Goal: Task Accomplishment & Management: Complete application form

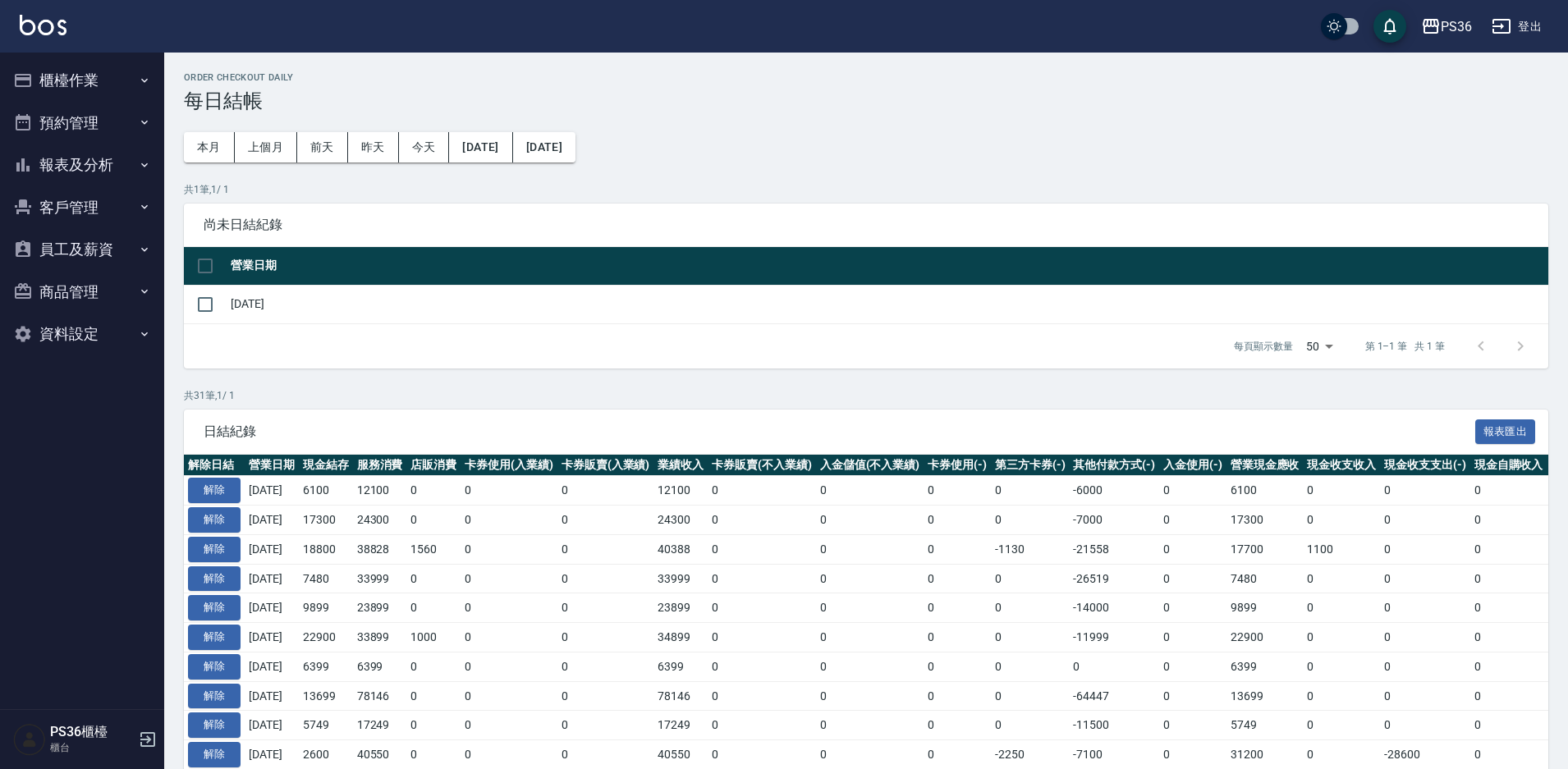
click at [131, 83] on button "櫃檯作業" at bounding box center [81, 81] width 151 height 42
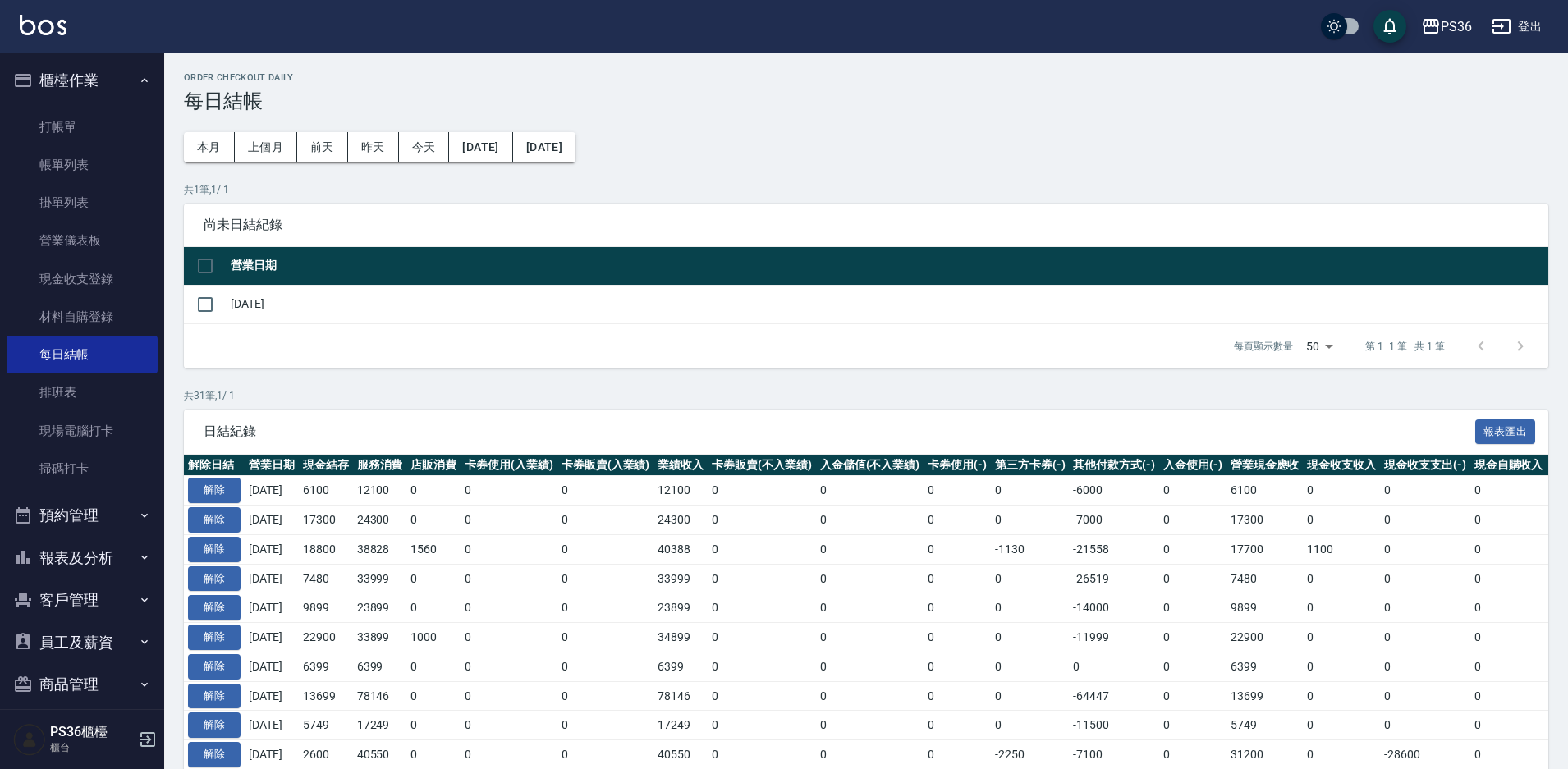
click at [62, 79] on button "櫃檯作業" at bounding box center [81, 81] width 151 height 42
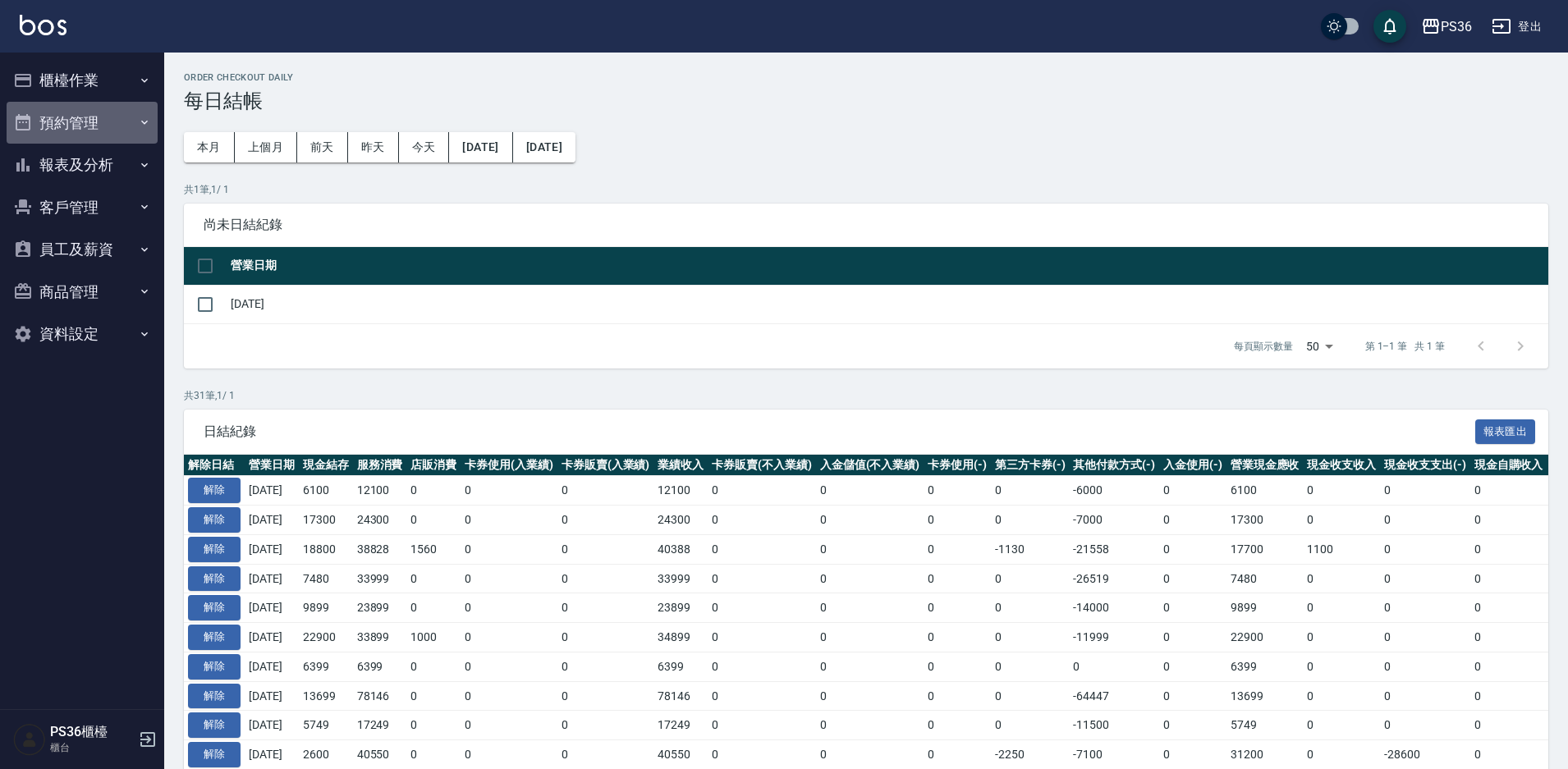
click at [68, 124] on button "預約管理" at bounding box center [81, 123] width 151 height 42
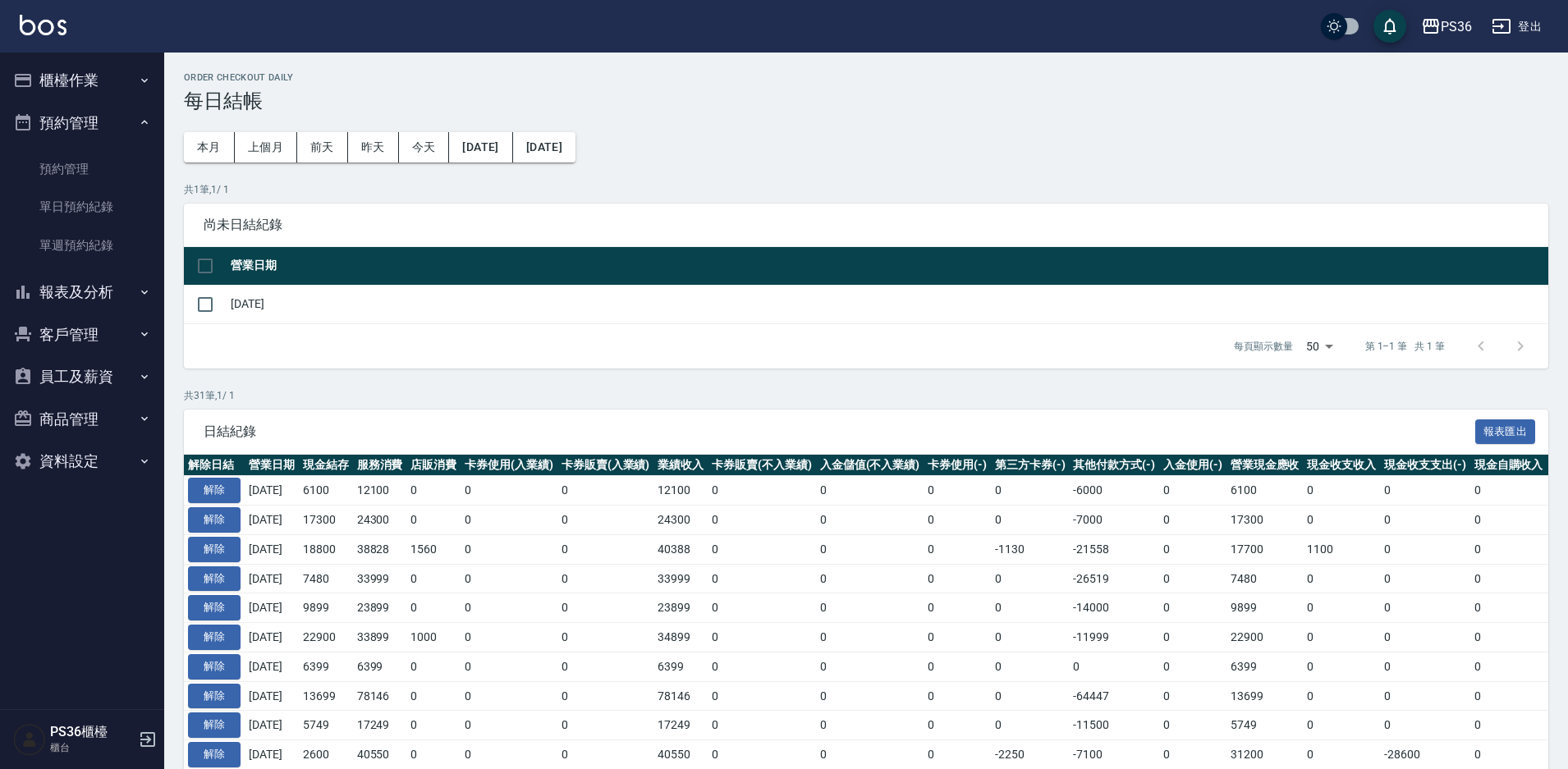
click at [68, 124] on button "預約管理" at bounding box center [81, 123] width 151 height 42
click at [81, 175] on button "報表及分析" at bounding box center [81, 165] width 151 height 42
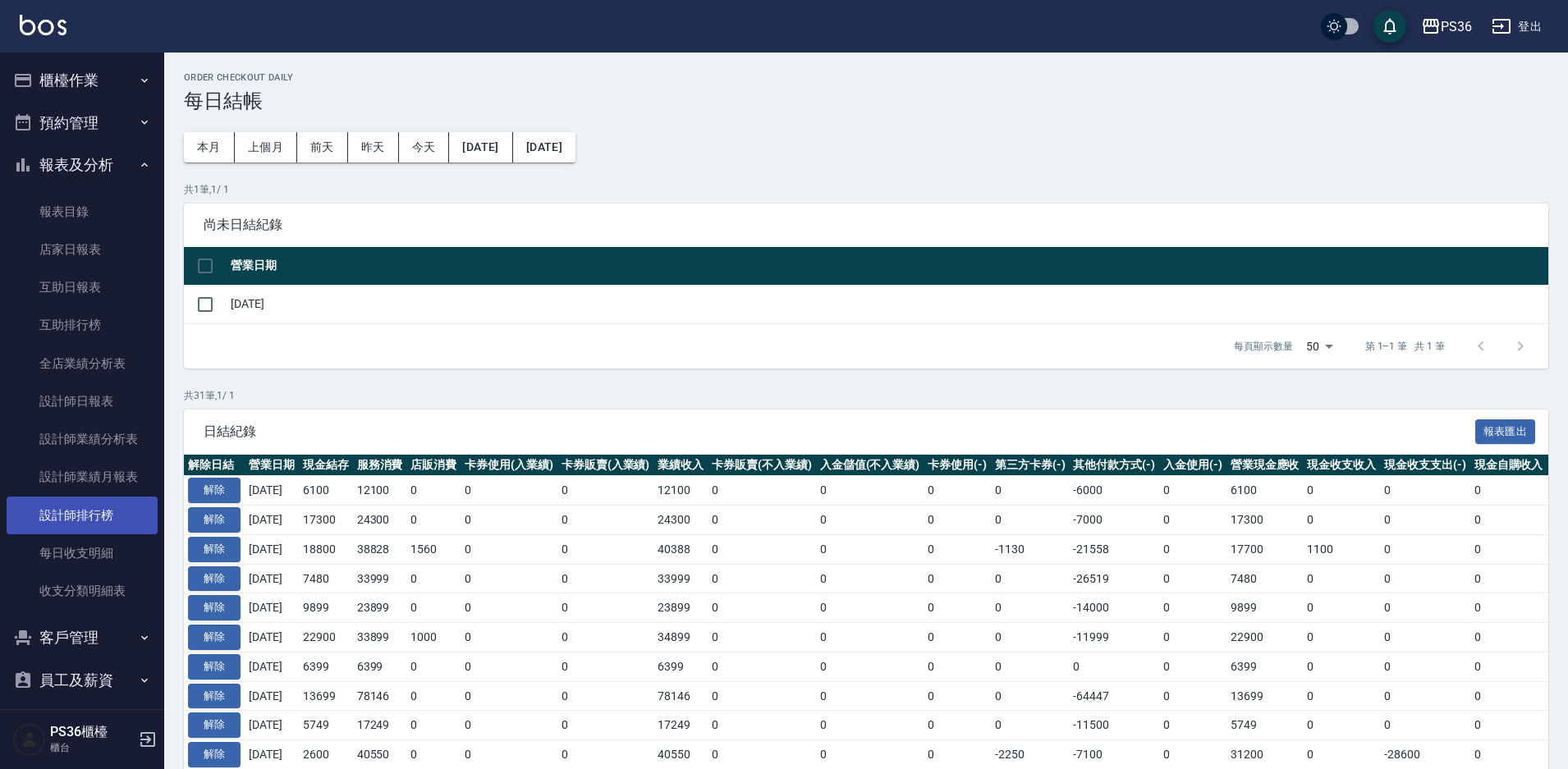
click at [89, 504] on link "設計師排行榜" at bounding box center [81, 515] width 151 height 38
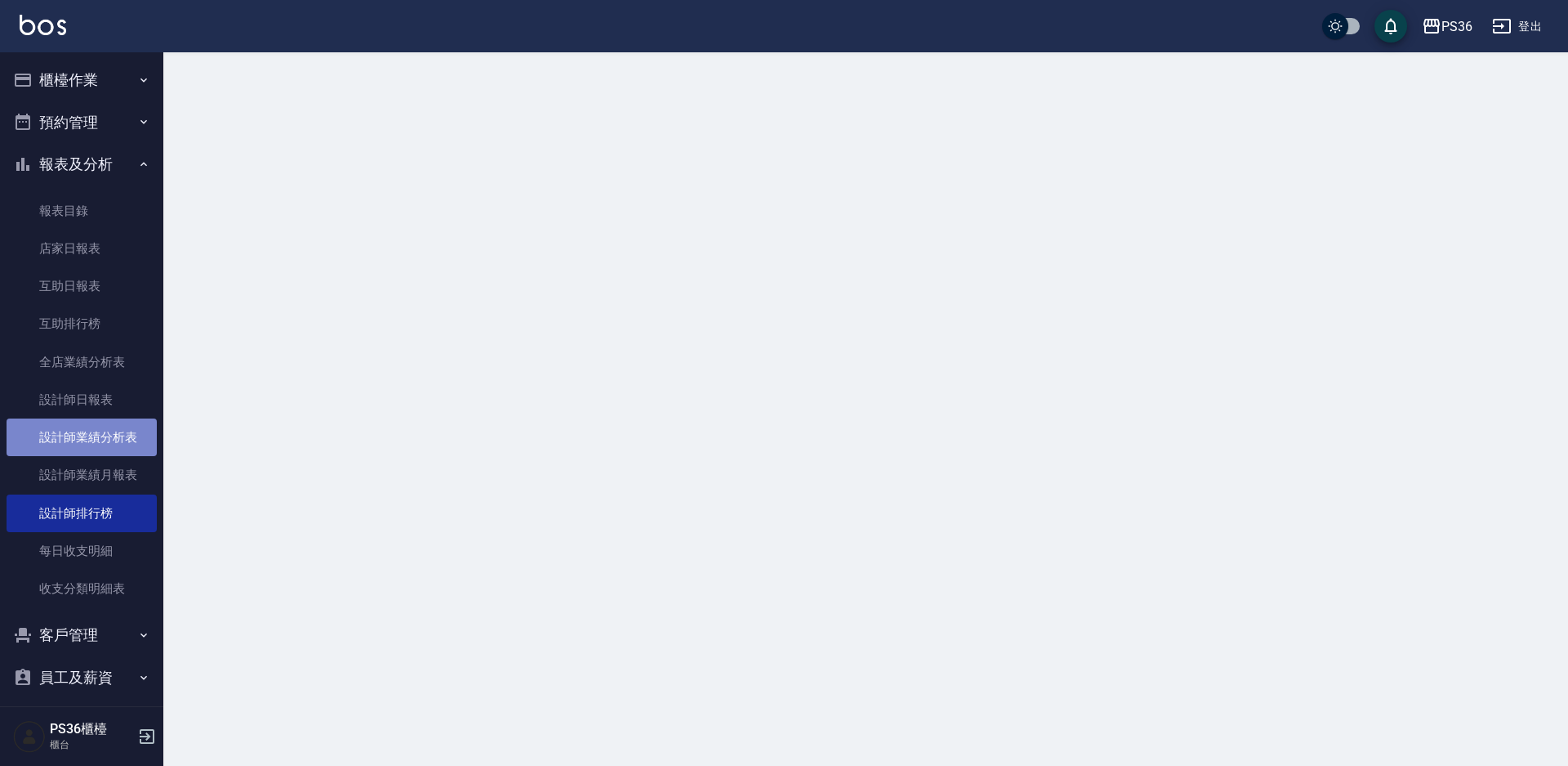
click at [99, 435] on link "設計師業績分析表" at bounding box center [81, 437] width 151 height 38
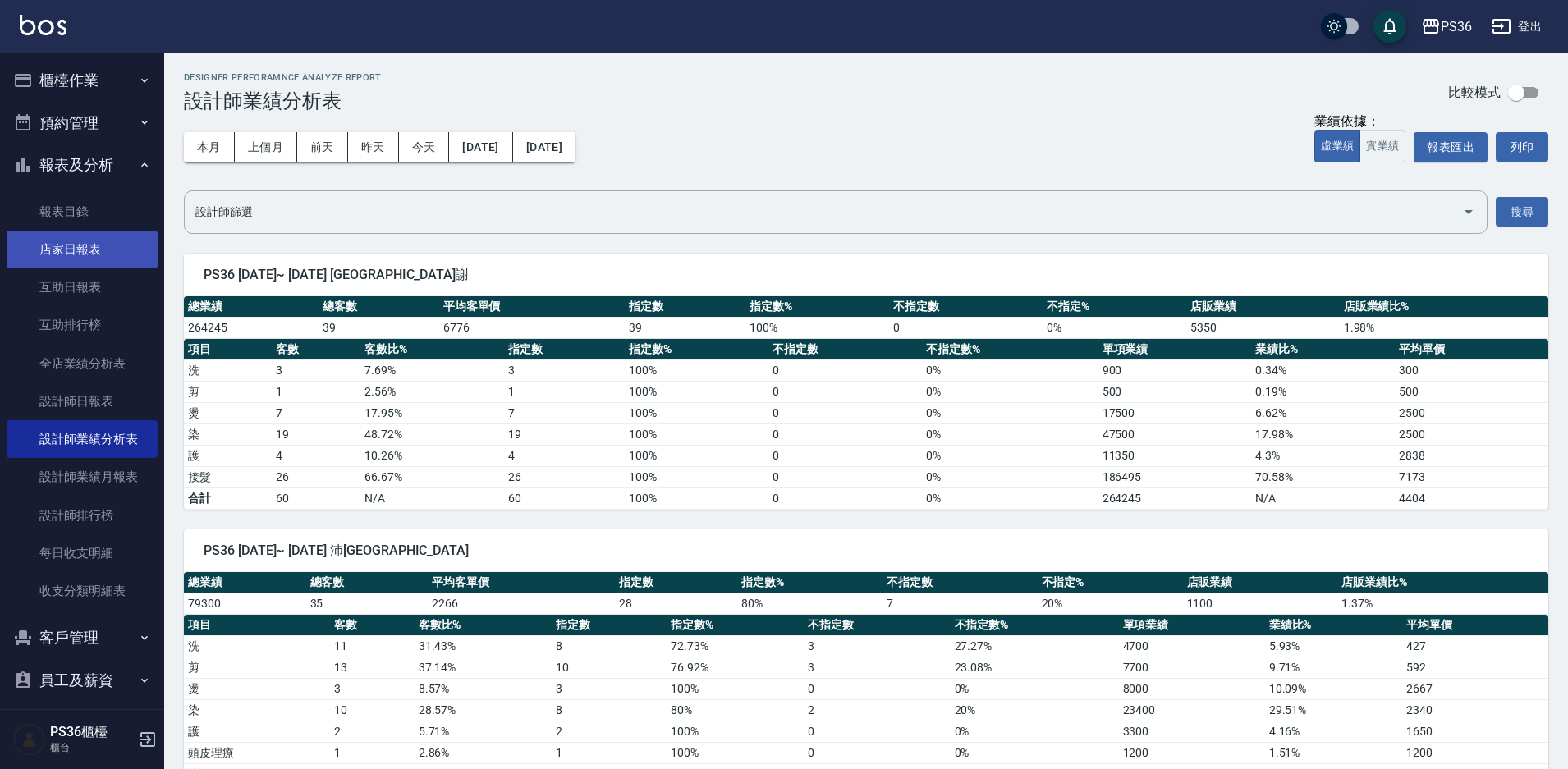
click at [73, 253] on link "店家日報表" at bounding box center [81, 250] width 151 height 38
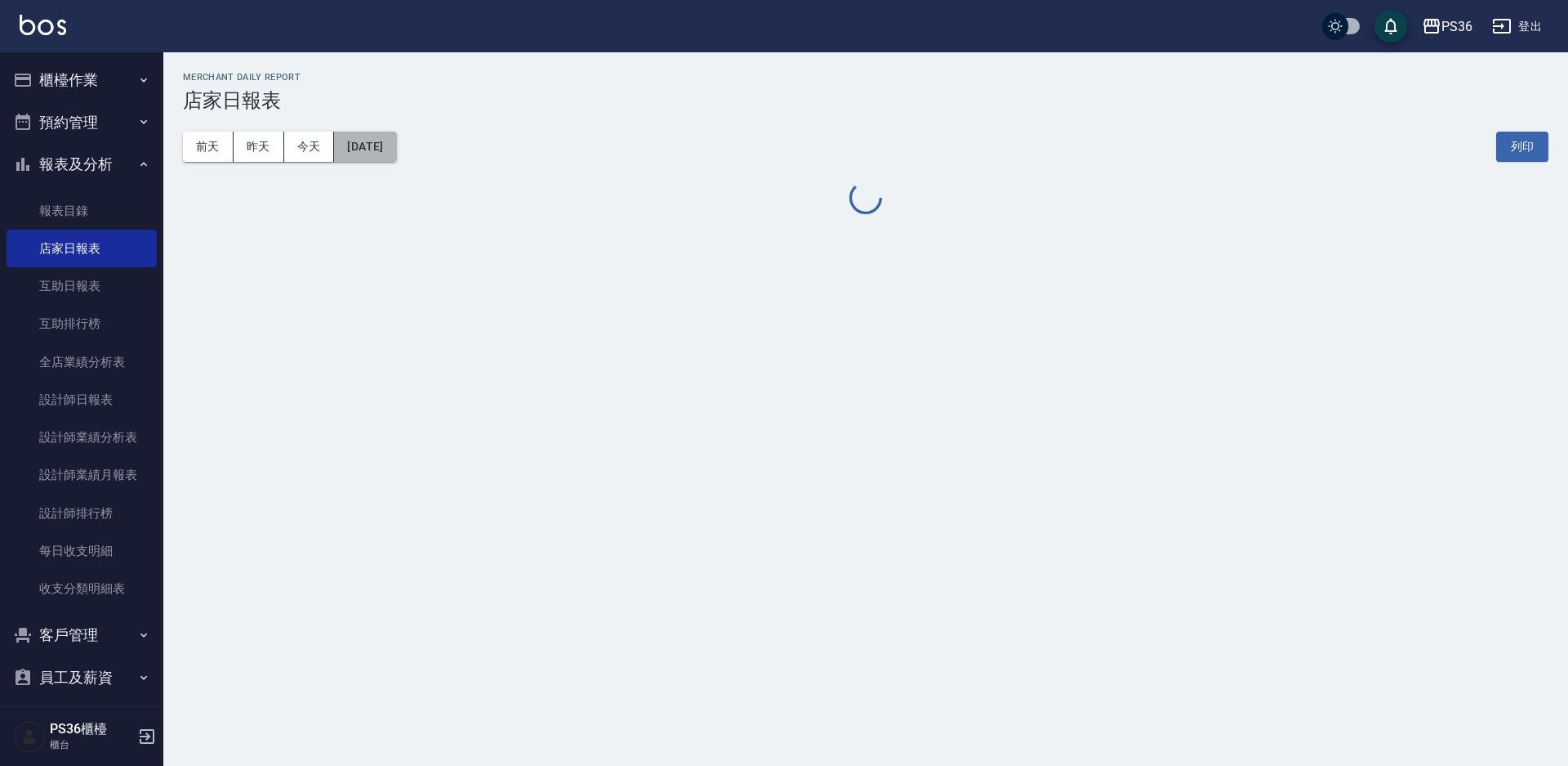
click at [377, 149] on button "[DATE]" at bounding box center [365, 146] width 62 height 30
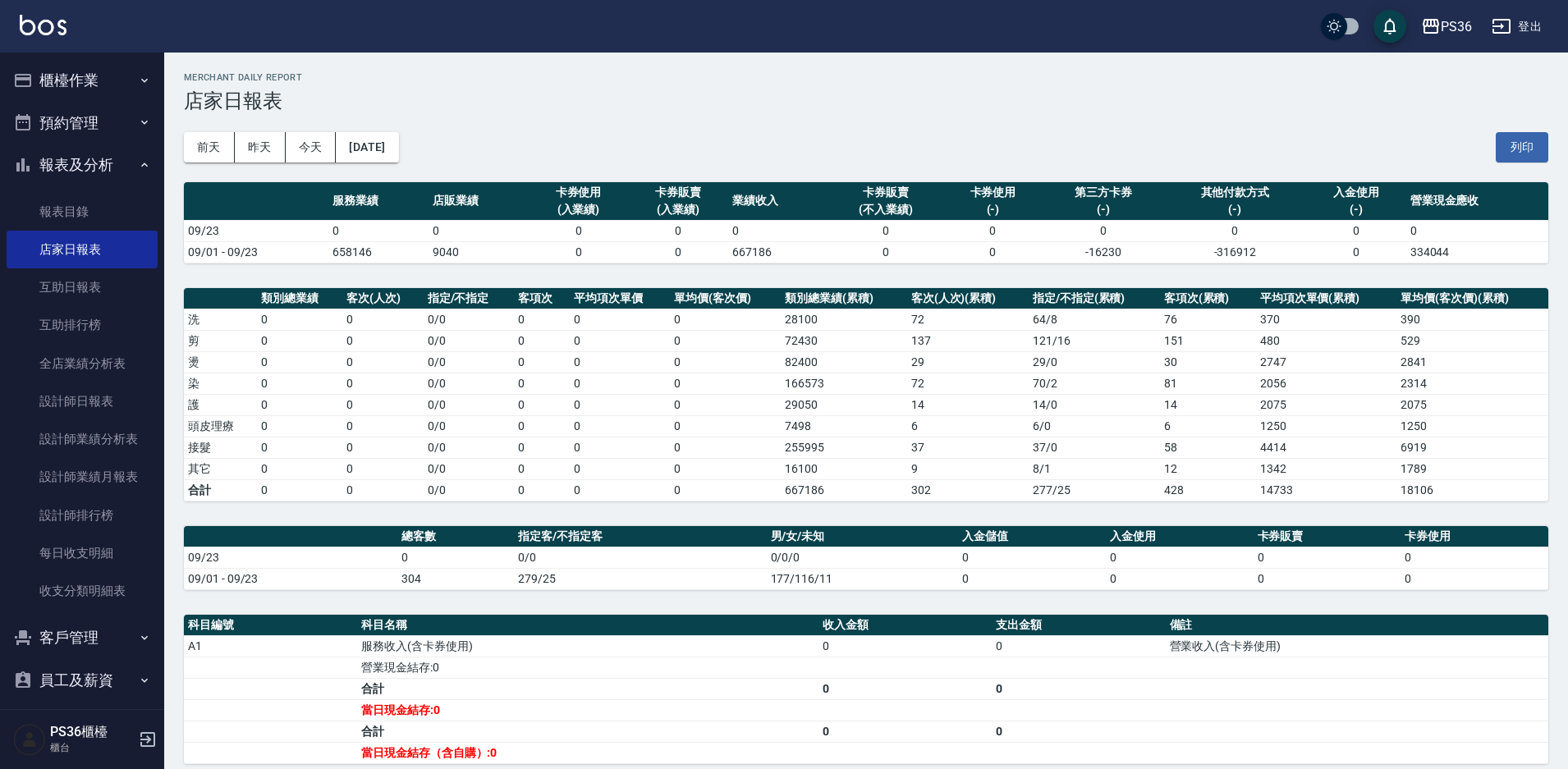
click at [412, 163] on div "前天 昨天 今天 2025/09/23 列印" at bounding box center [866, 147] width 1364 height 70
click at [398, 152] on button "[DATE]" at bounding box center [367, 147] width 62 height 30
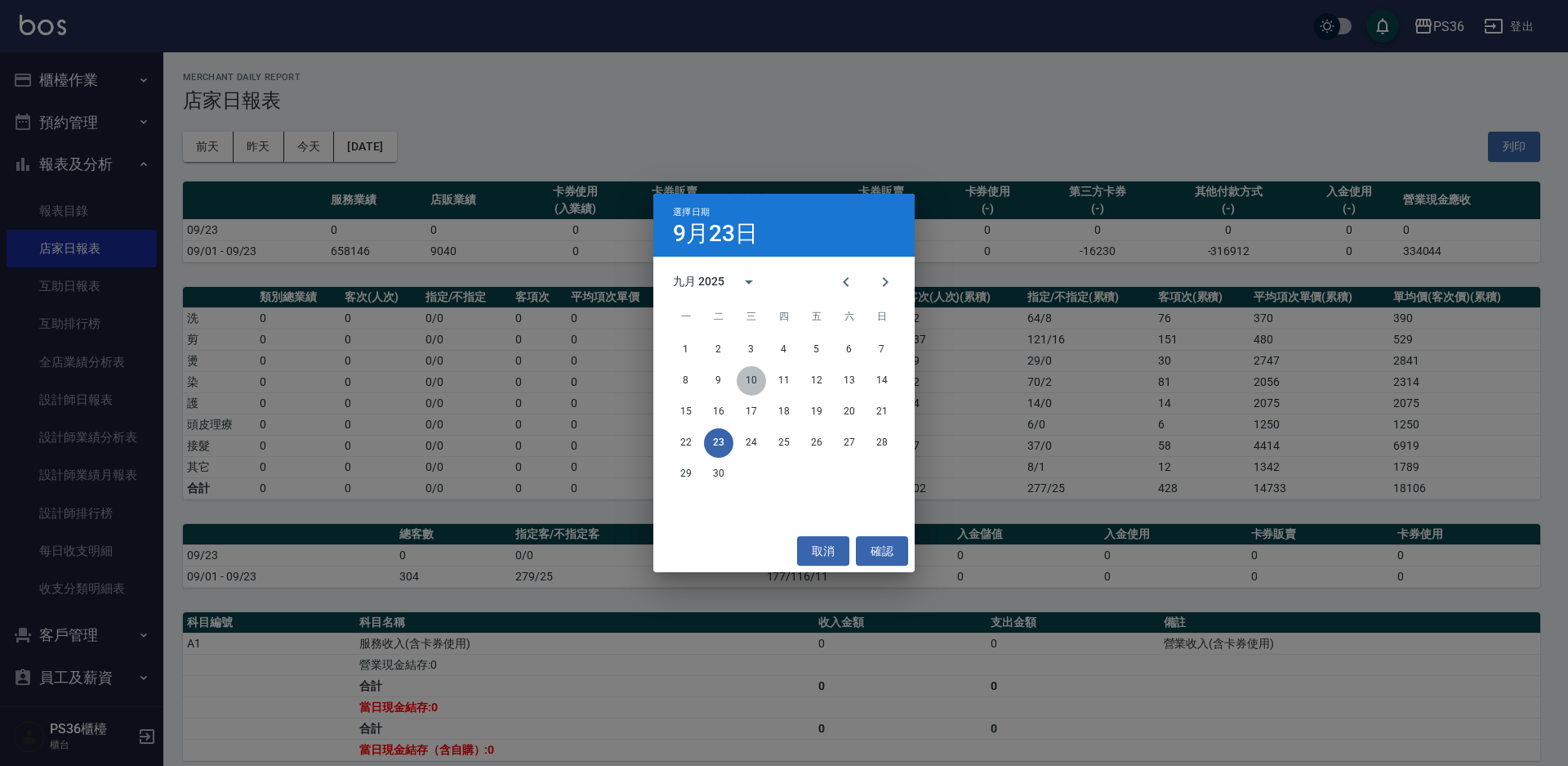
click at [755, 378] on button "10" at bounding box center [751, 380] width 29 height 29
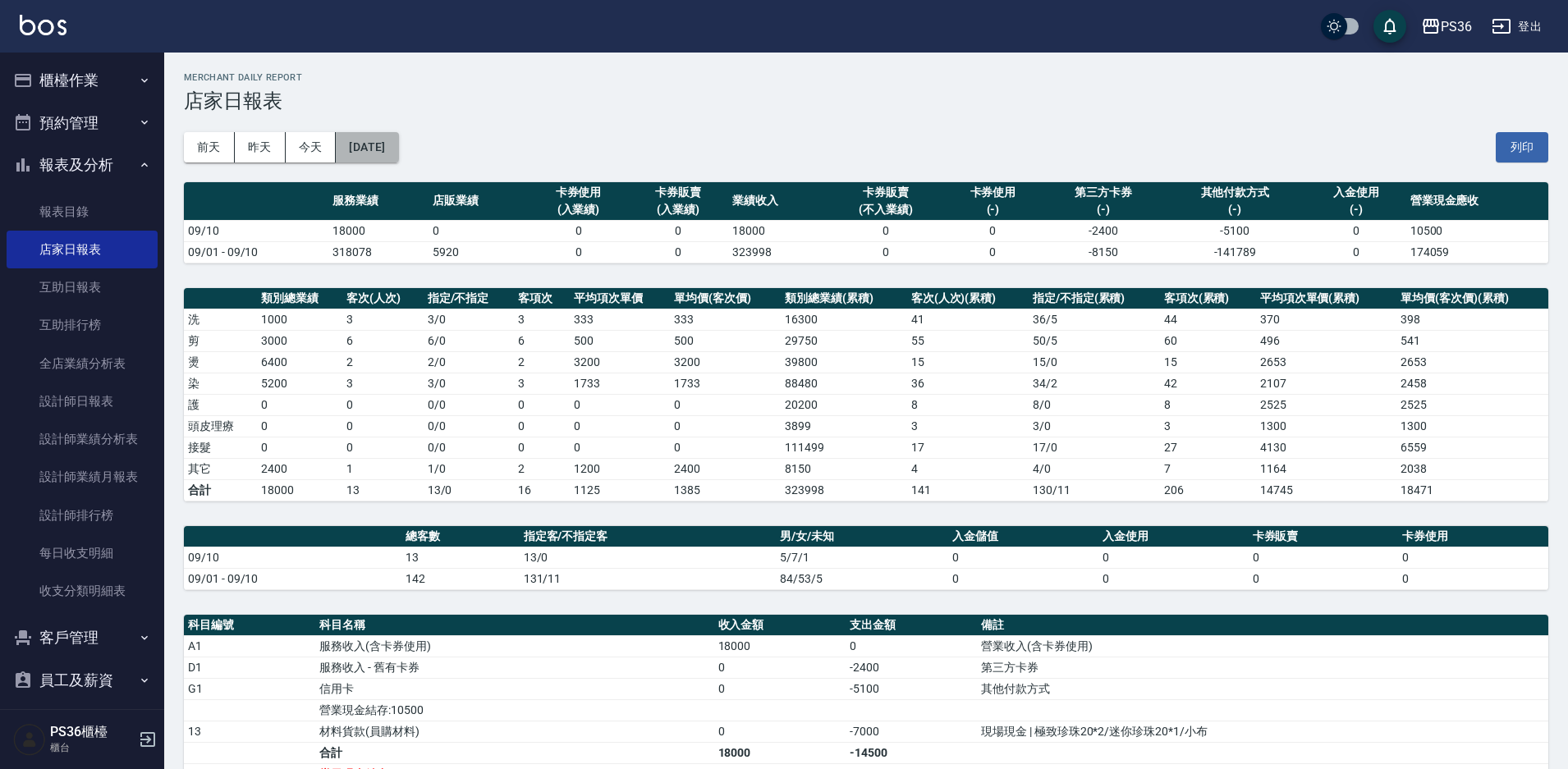
click at [392, 145] on button "[DATE]" at bounding box center [367, 147] width 62 height 30
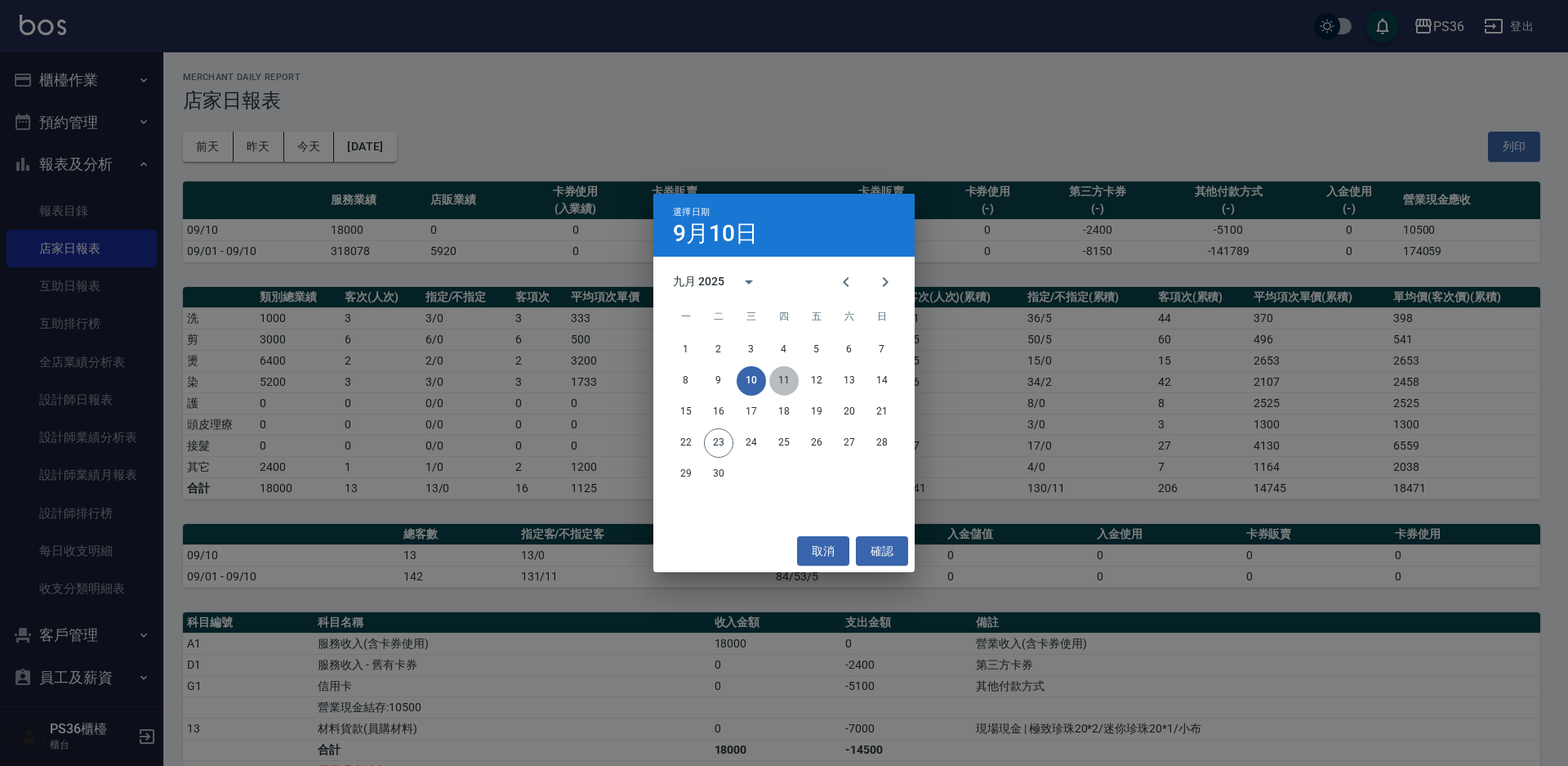
click at [776, 381] on button "11" at bounding box center [784, 380] width 29 height 29
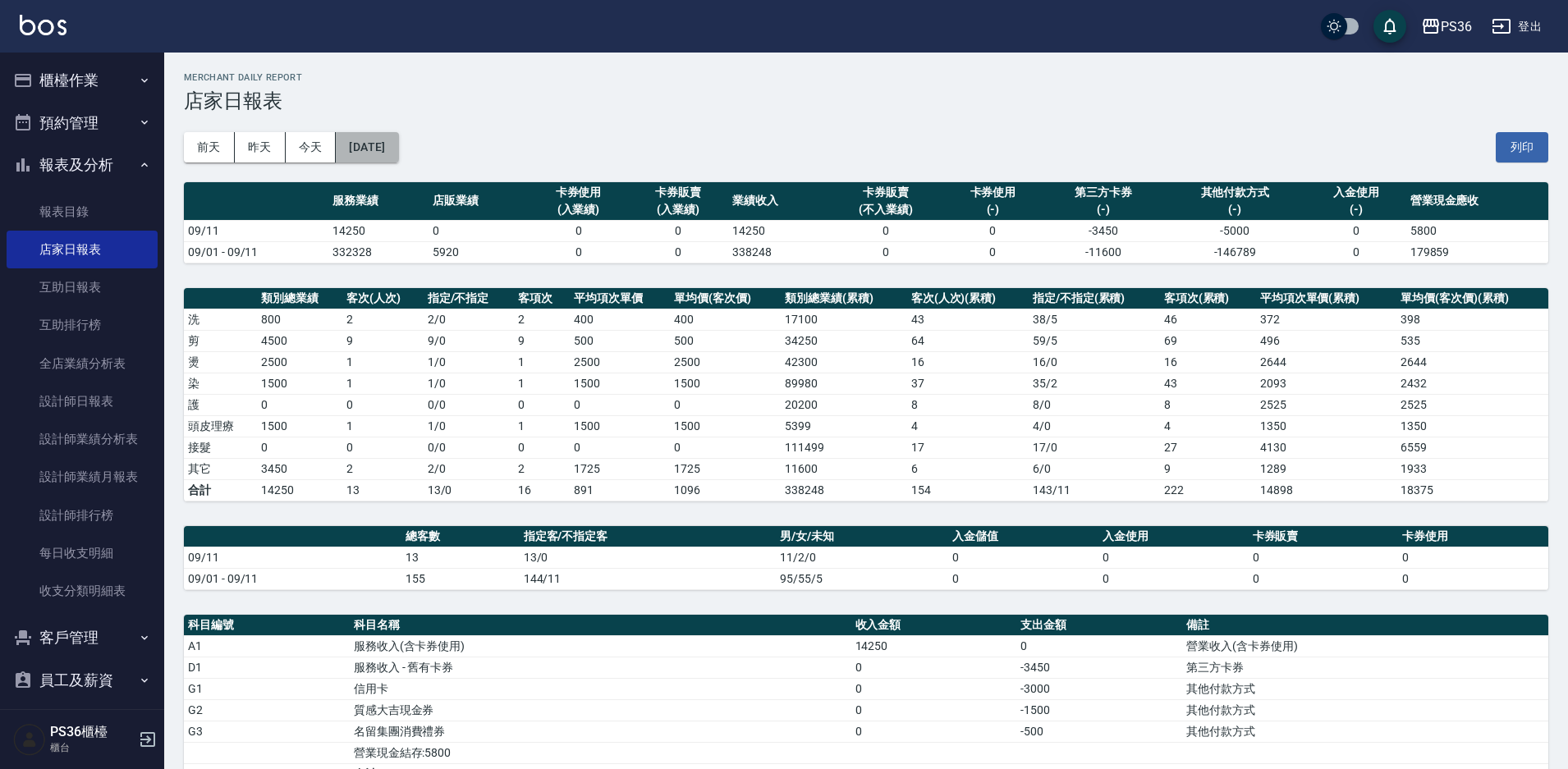
click at [398, 148] on button "[DATE]" at bounding box center [367, 147] width 62 height 30
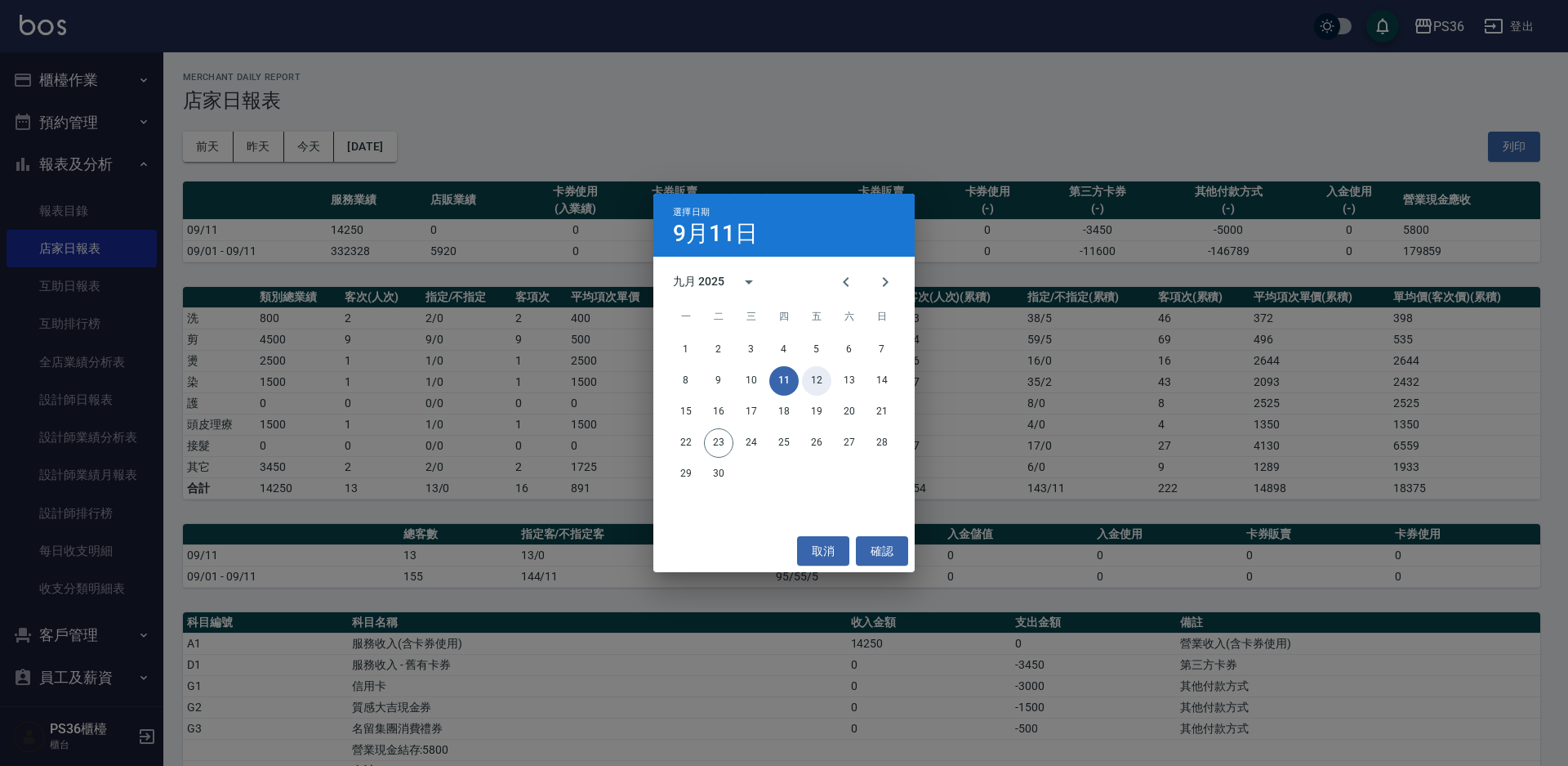
click at [824, 376] on button "12" at bounding box center [817, 380] width 29 height 29
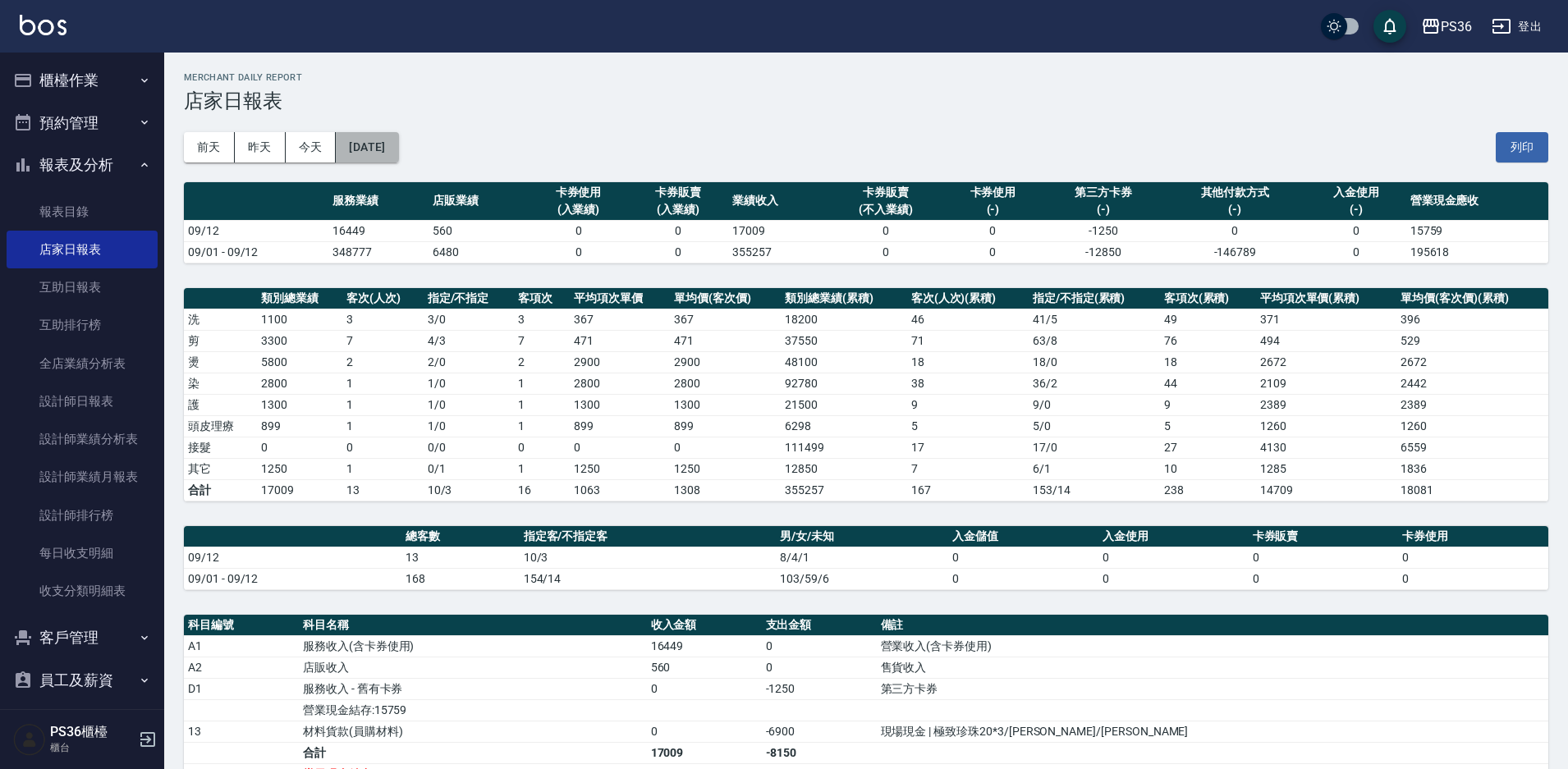
click at [398, 140] on button "[DATE]" at bounding box center [367, 147] width 62 height 30
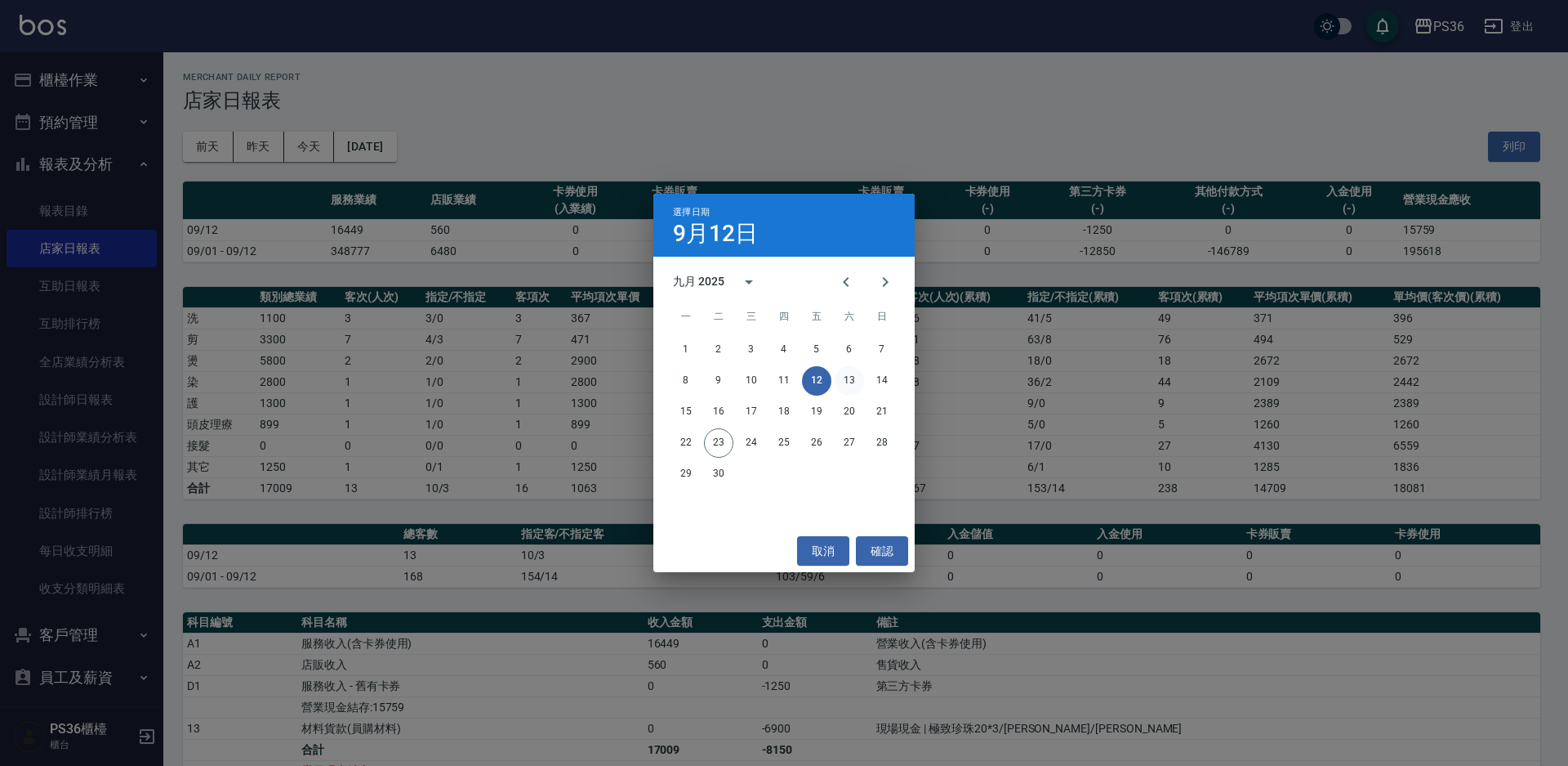
click at [847, 378] on button "13" at bounding box center [849, 380] width 29 height 29
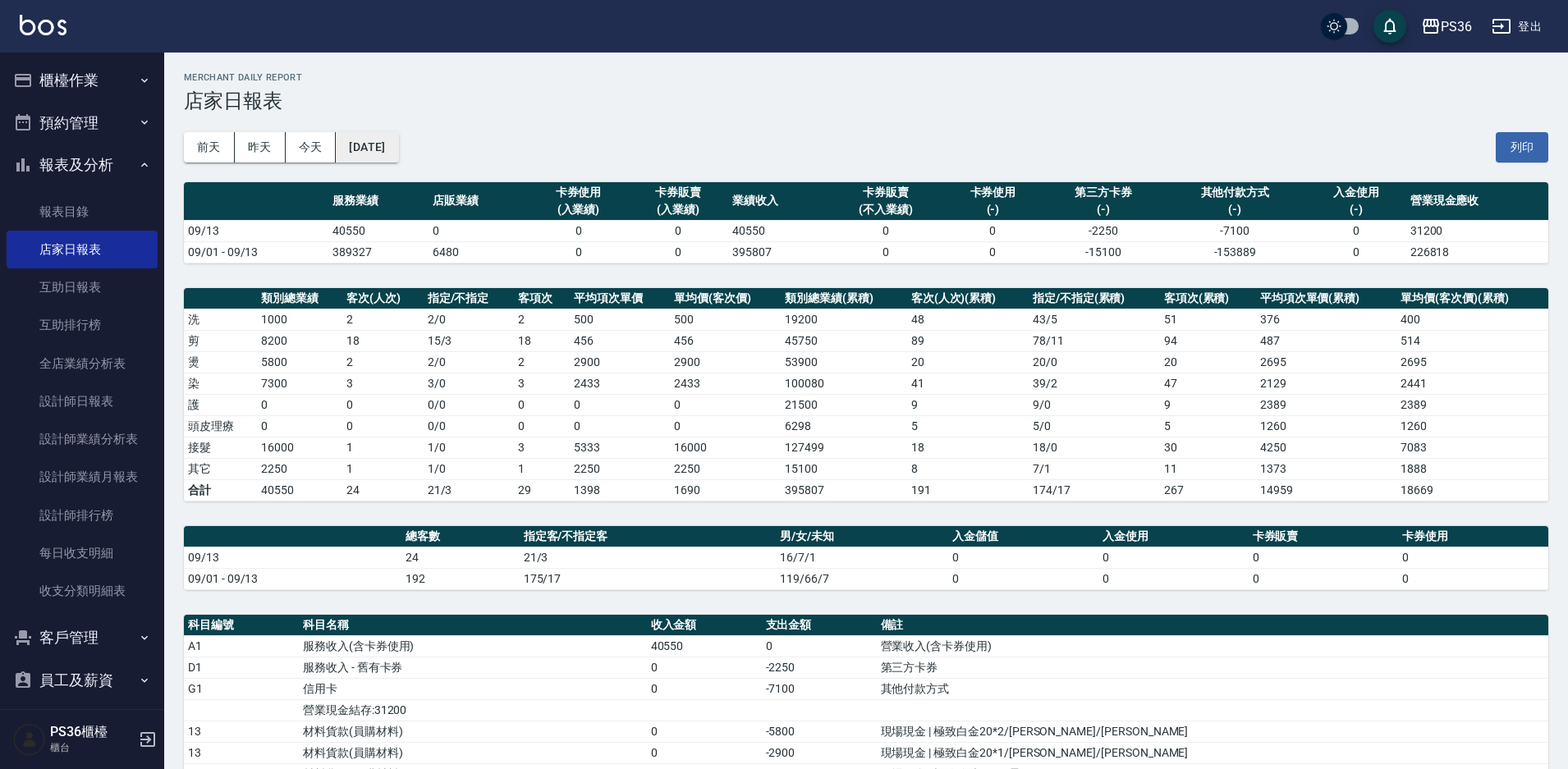
click at [398, 155] on button "[DATE]" at bounding box center [367, 147] width 62 height 30
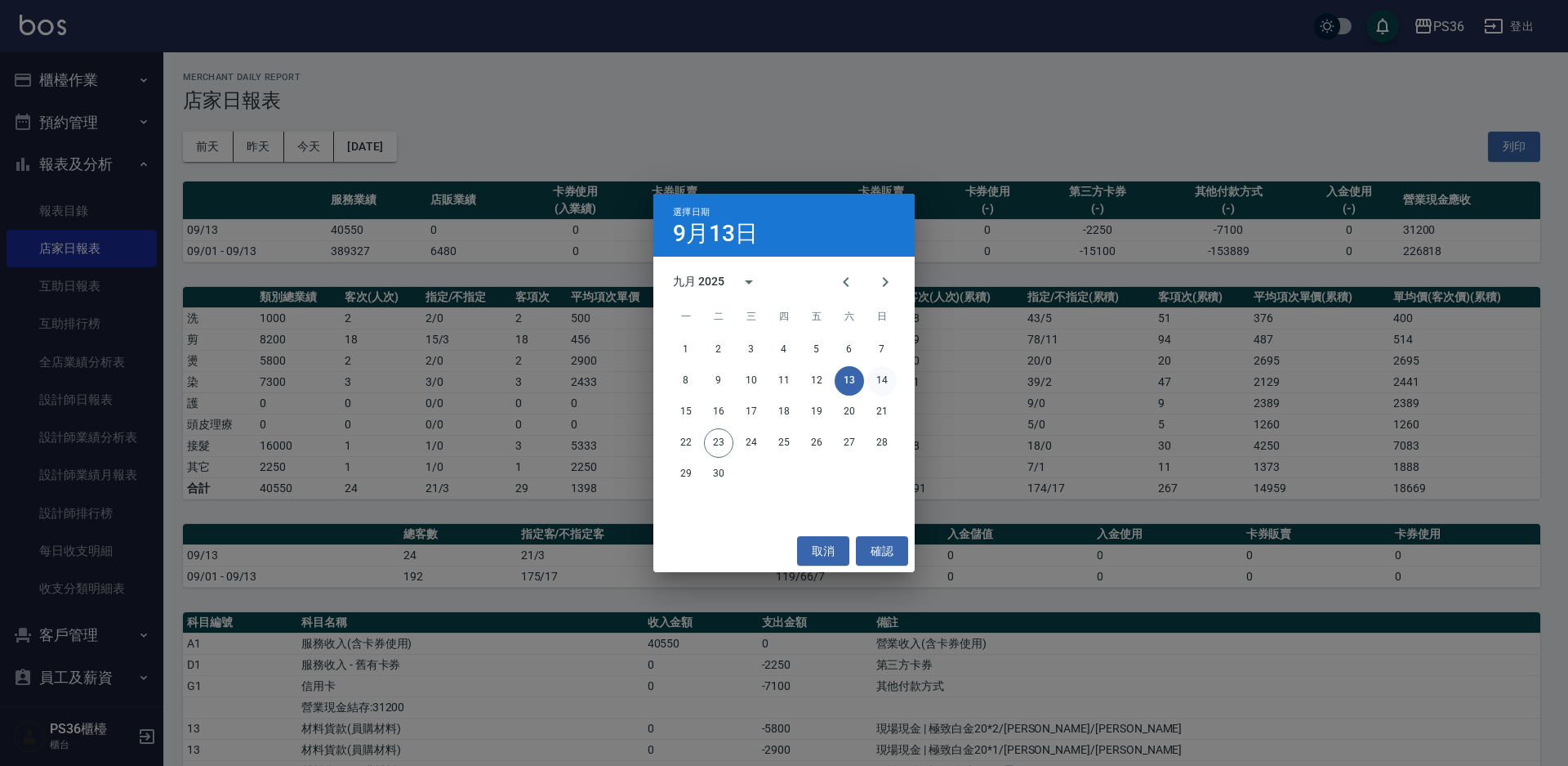
click at [873, 372] on button "14" at bounding box center [882, 380] width 29 height 29
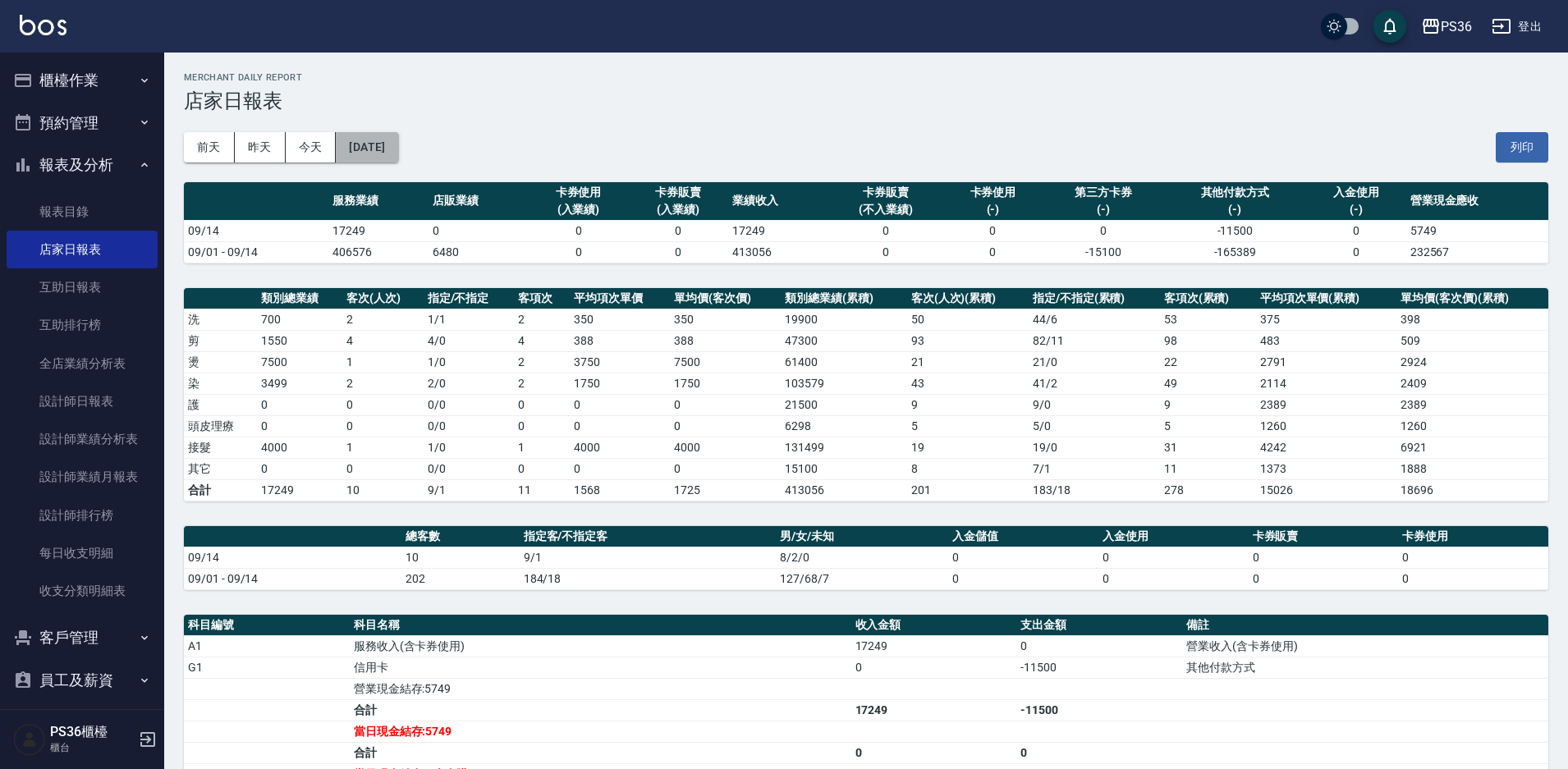
click at [398, 139] on button "[DATE]" at bounding box center [367, 147] width 62 height 30
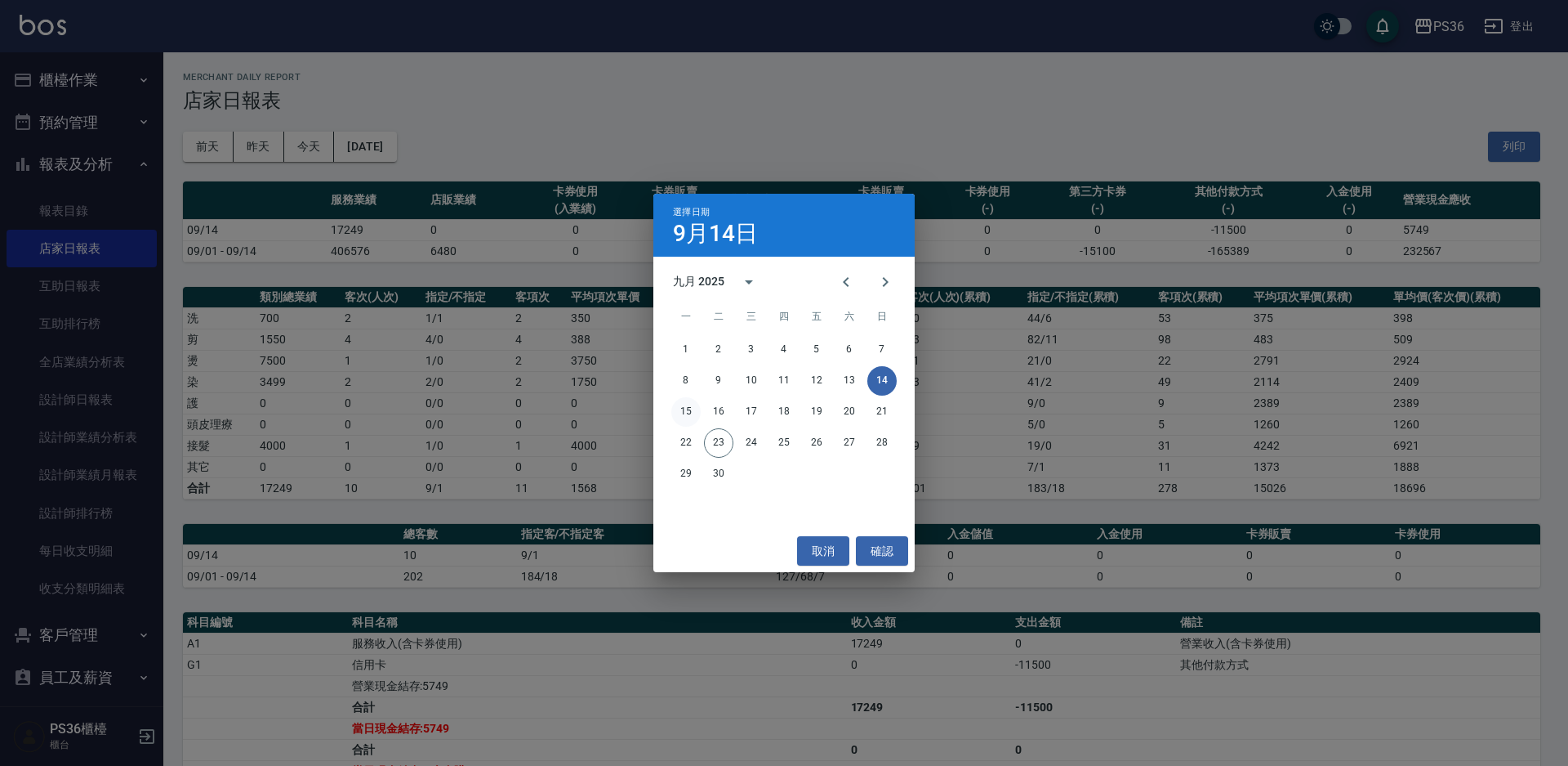
click at [687, 411] on button "15" at bounding box center [685, 412] width 29 height 29
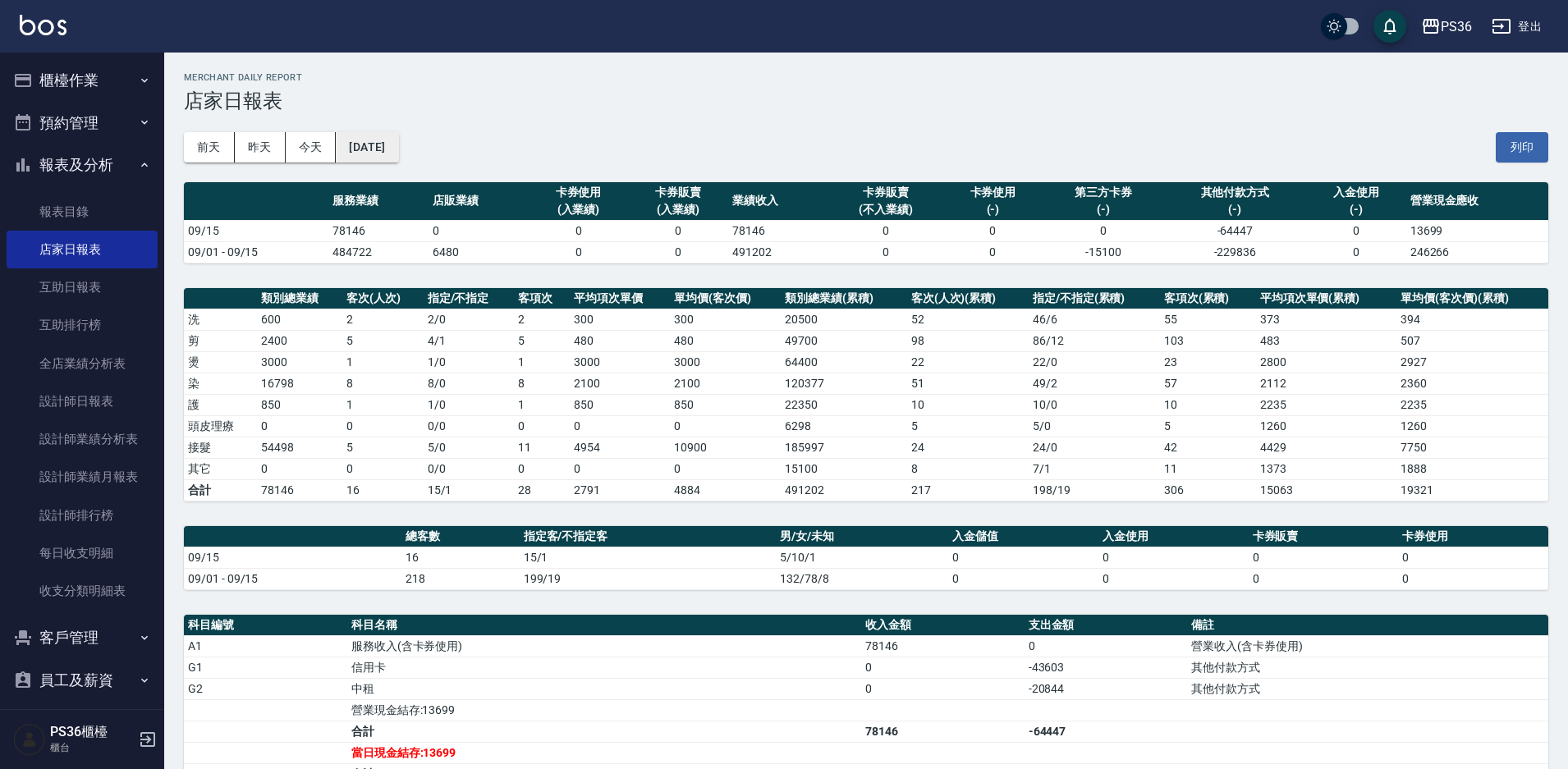
click at [398, 147] on button "[DATE]" at bounding box center [367, 147] width 62 height 30
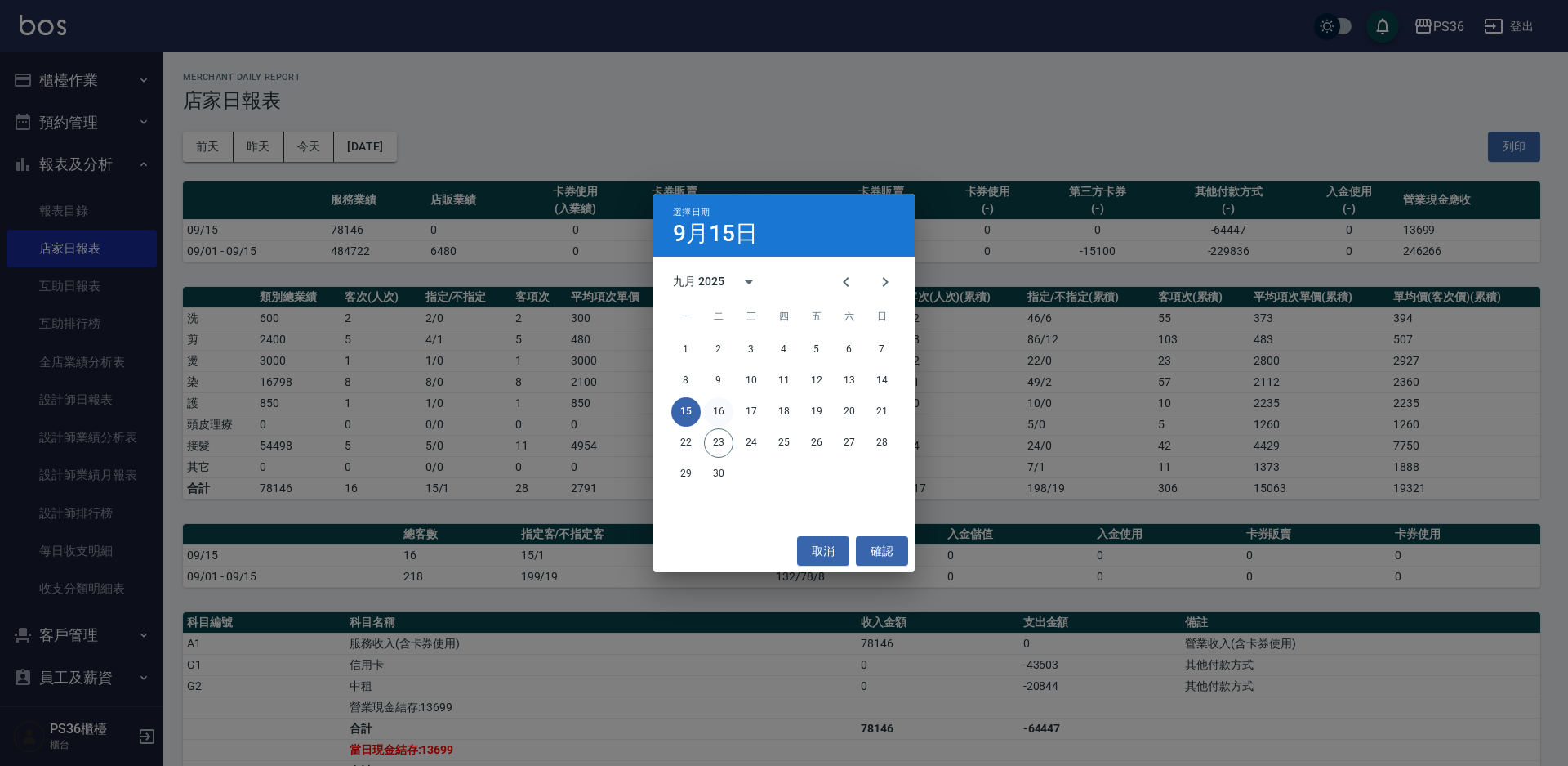
click at [719, 409] on button "16" at bounding box center [718, 412] width 29 height 29
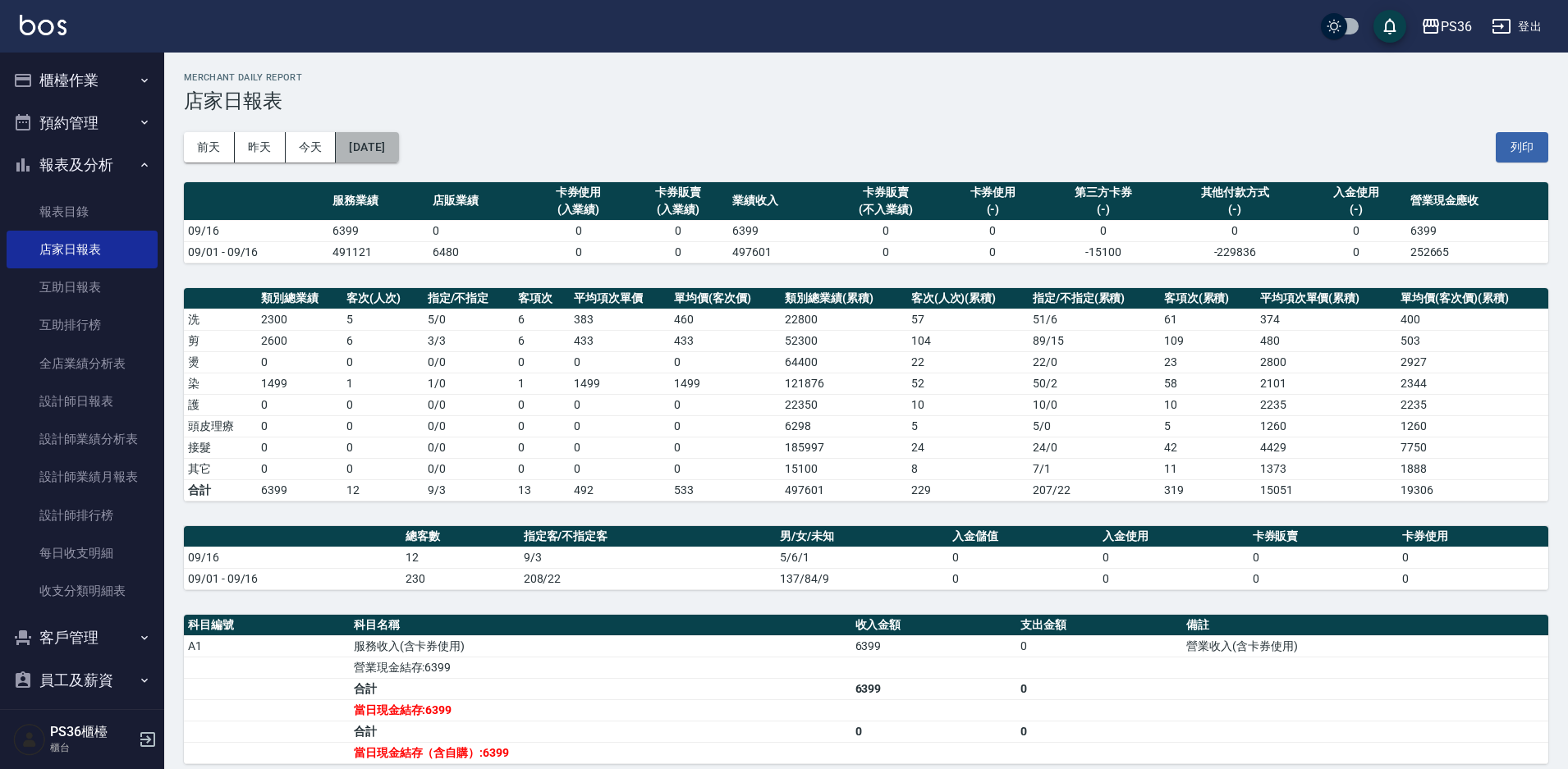
click at [398, 150] on button "[DATE]" at bounding box center [367, 147] width 62 height 30
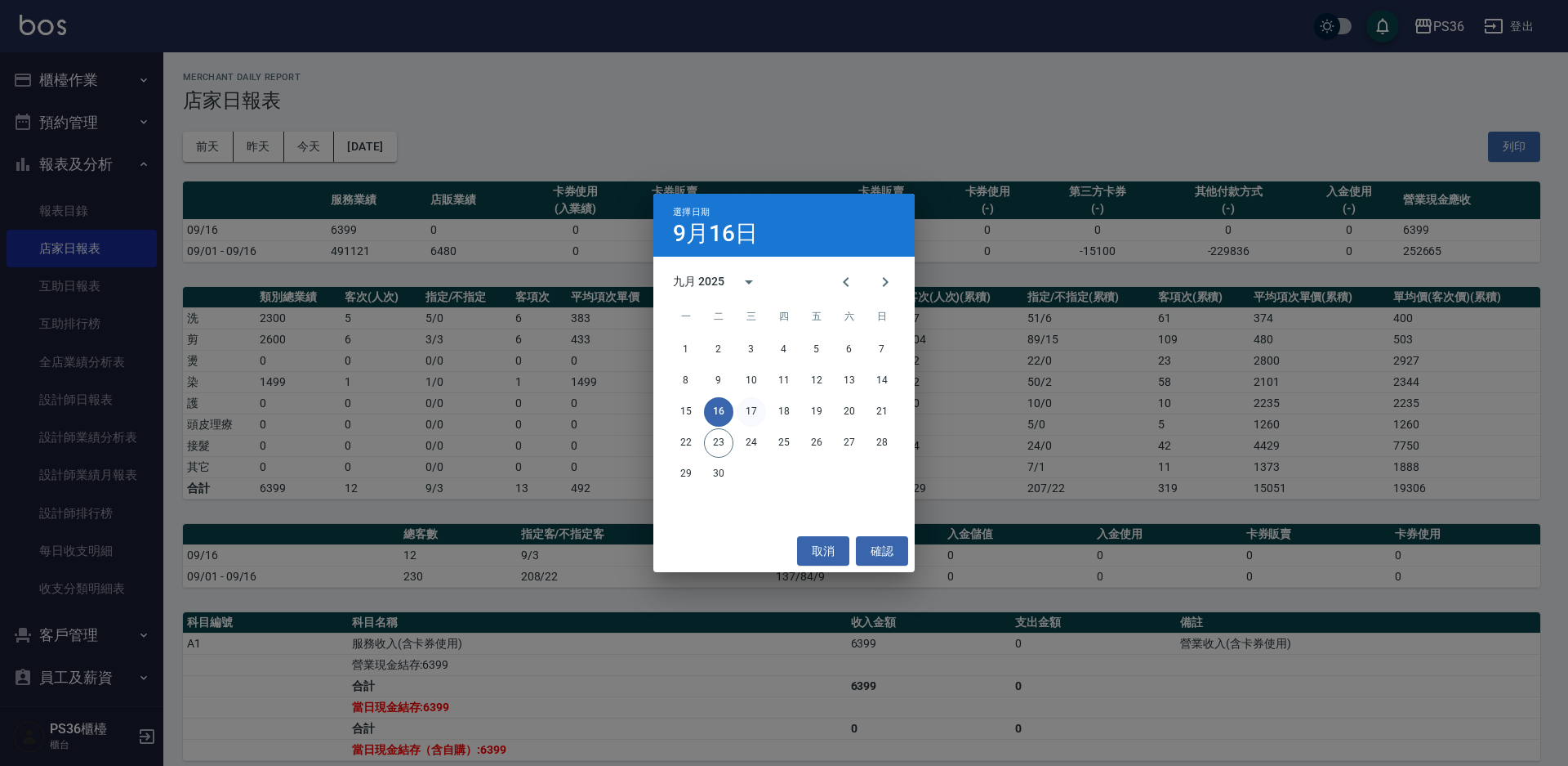
click at [748, 413] on button "17" at bounding box center [751, 412] width 29 height 29
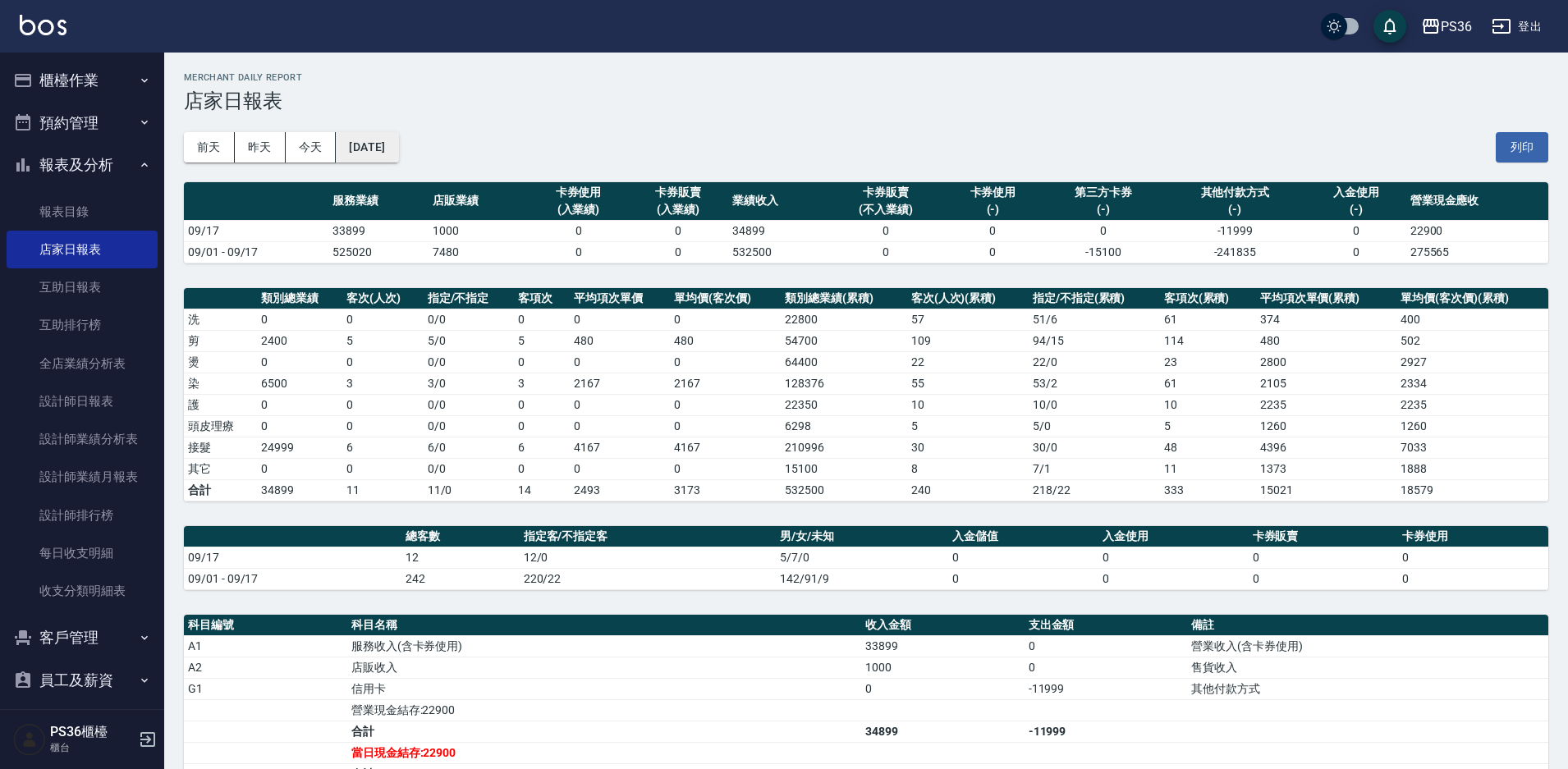
click at [398, 133] on button "[DATE]" at bounding box center [367, 147] width 62 height 30
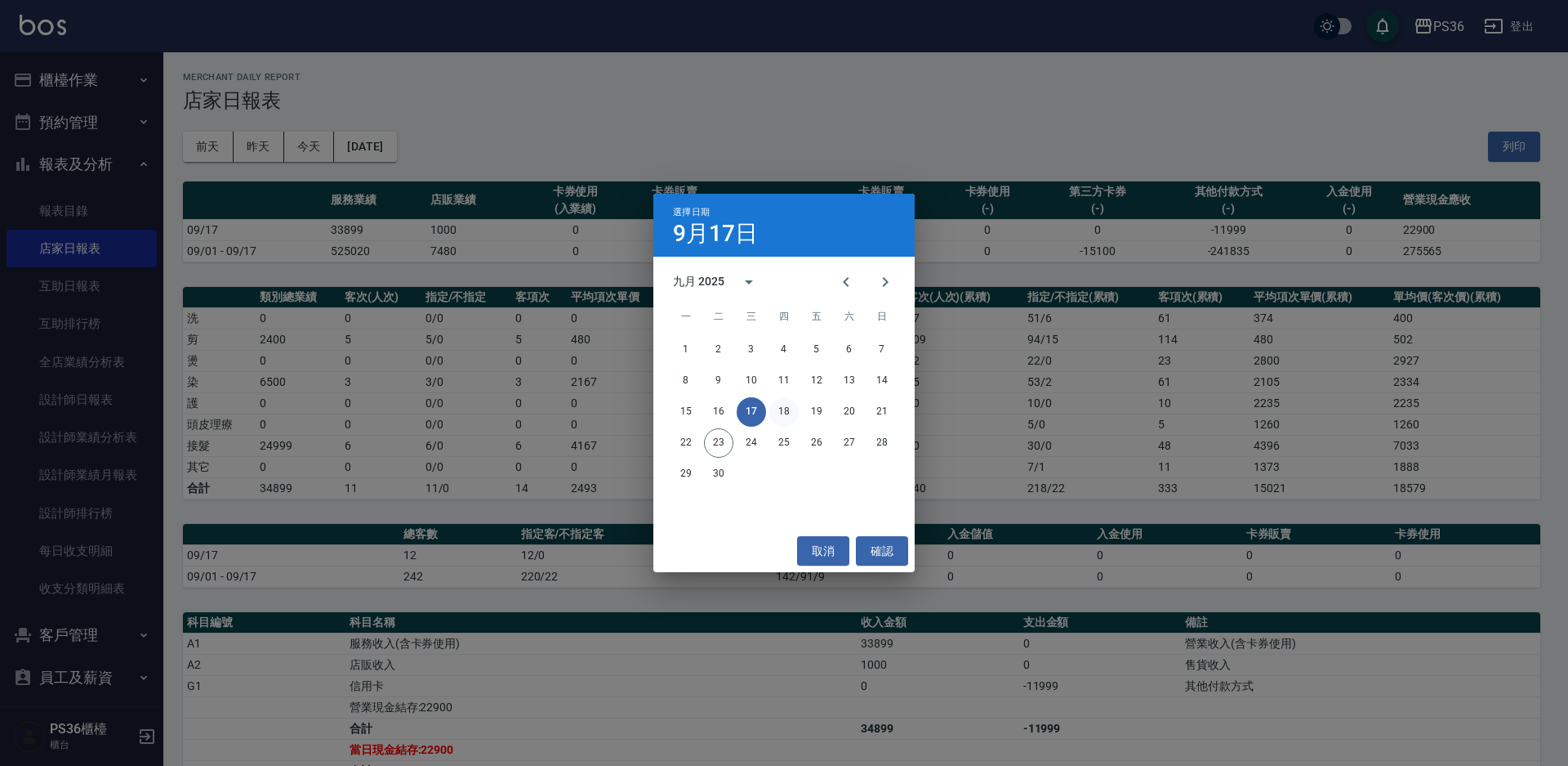
click at [782, 414] on button "18" at bounding box center [784, 412] width 29 height 29
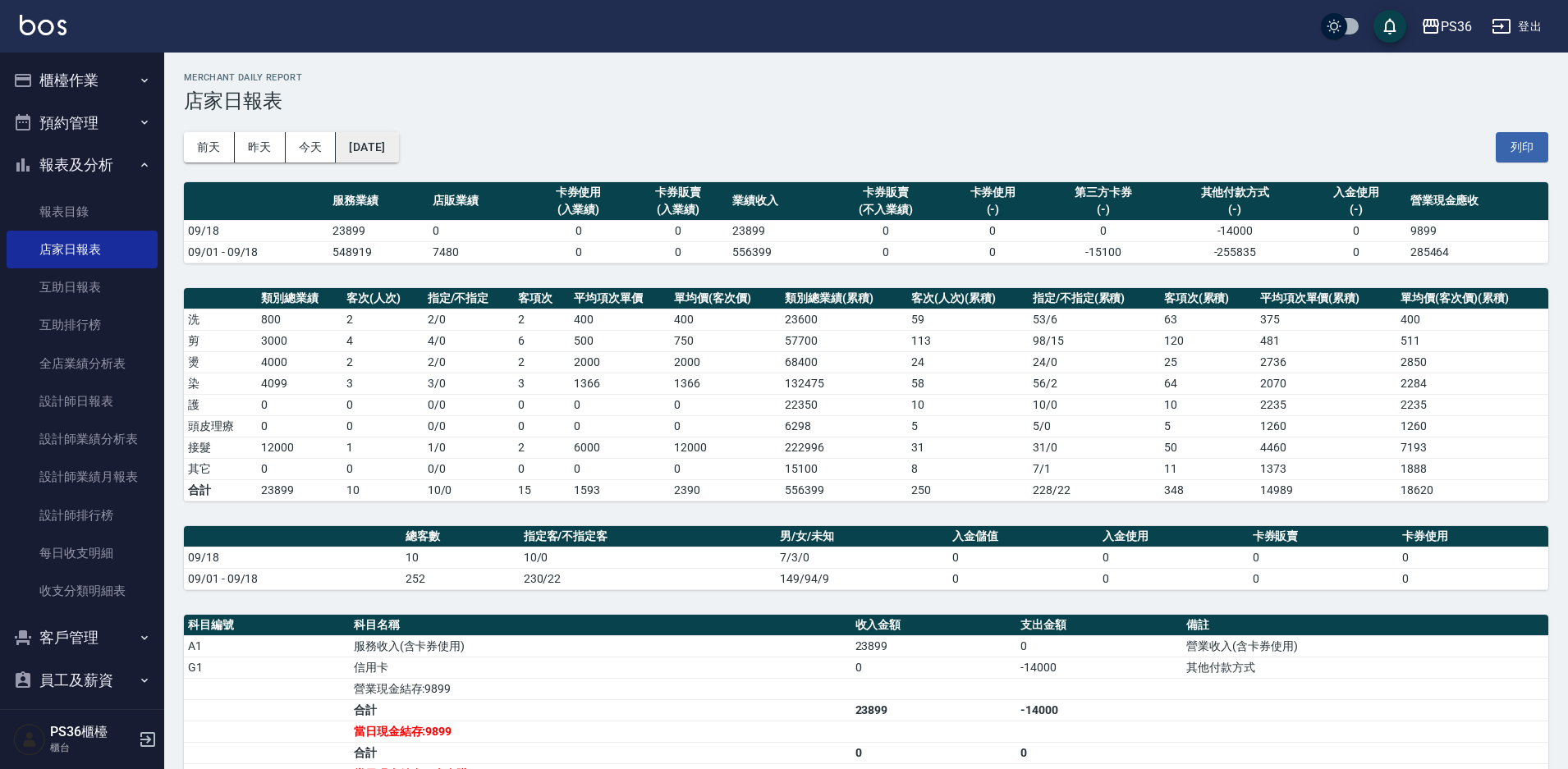
click at [367, 147] on button "[DATE]" at bounding box center [367, 147] width 62 height 30
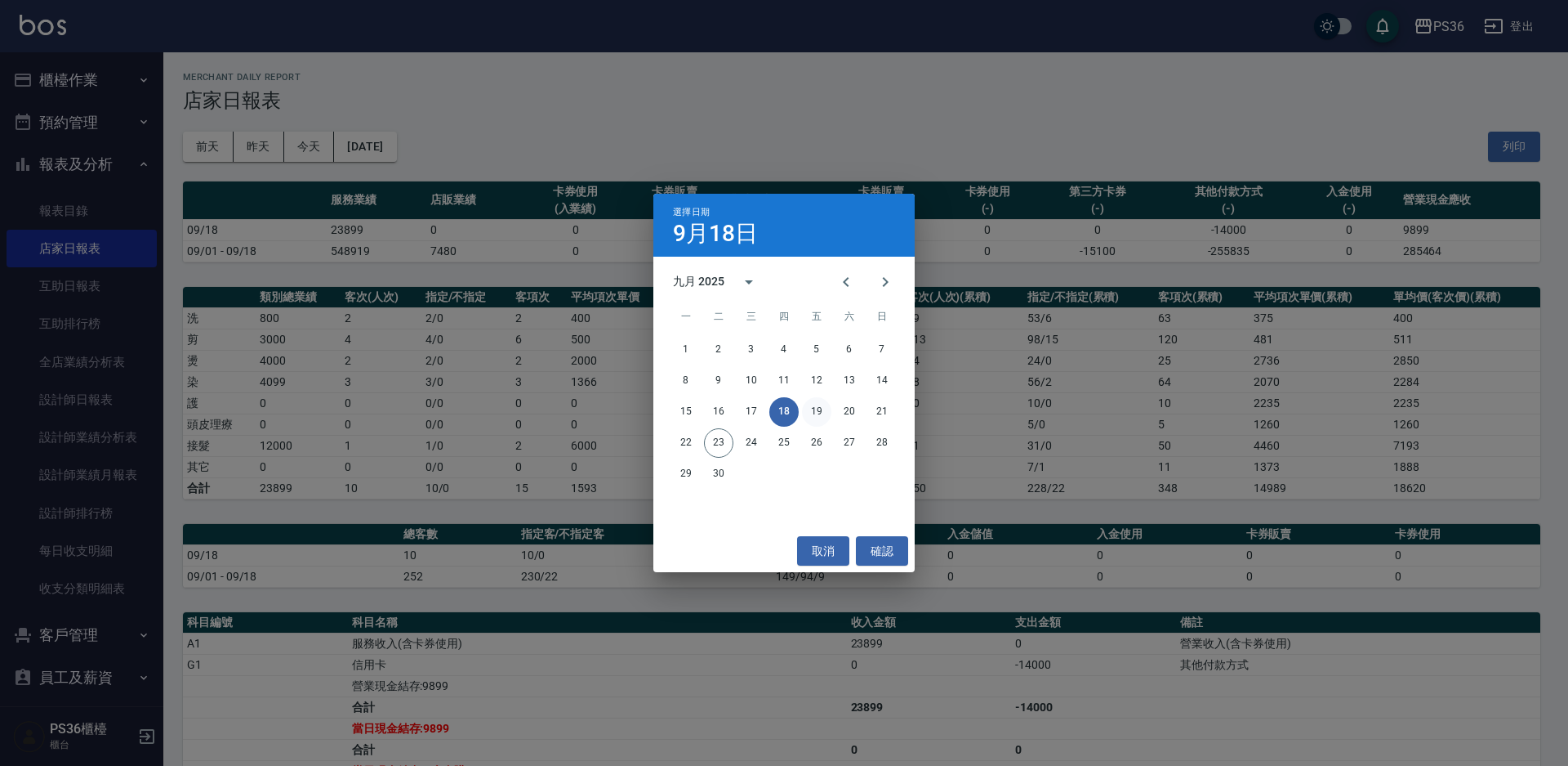
click at [807, 405] on button "19" at bounding box center [817, 412] width 29 height 29
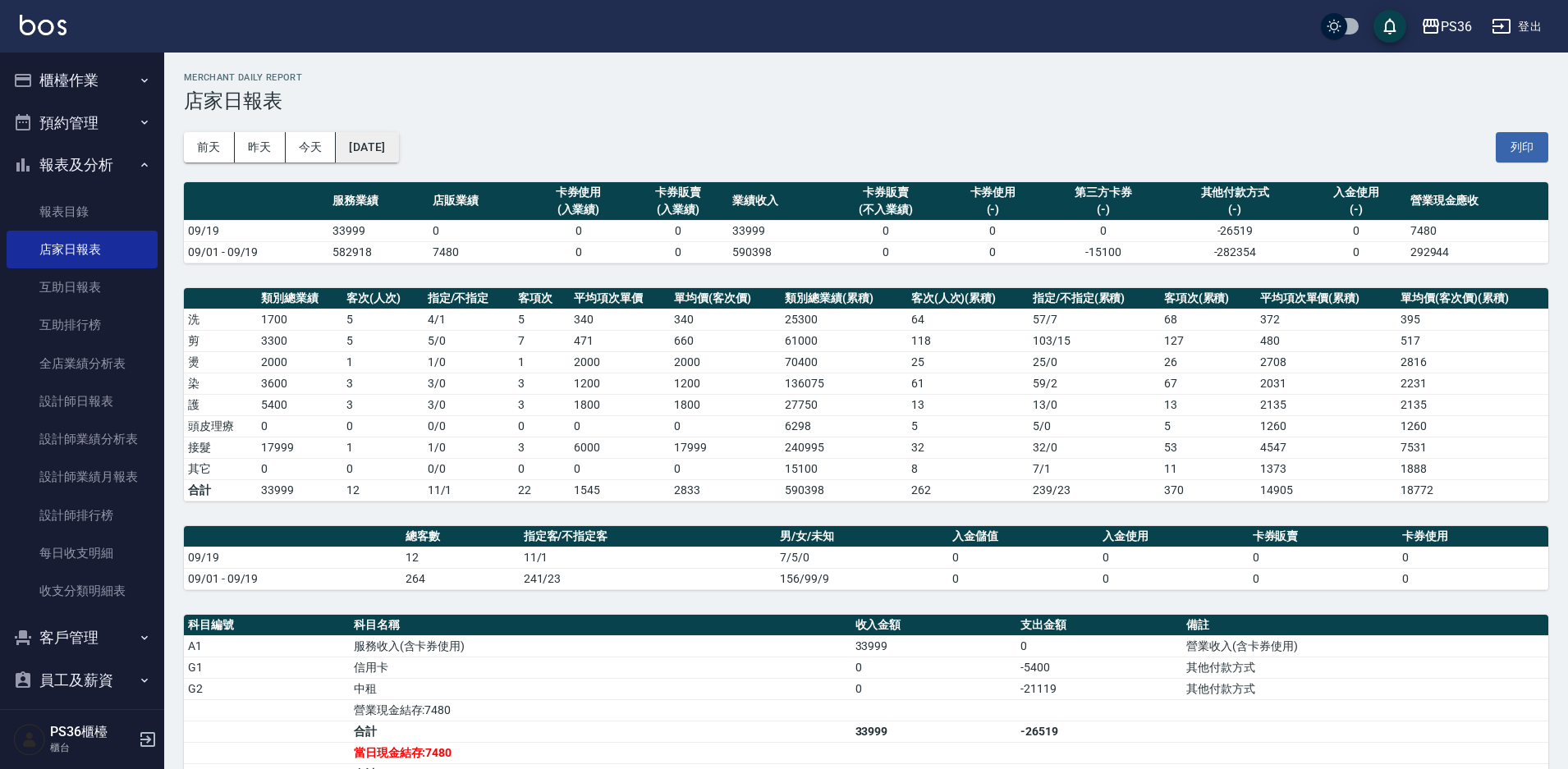
click at [398, 139] on button "[DATE]" at bounding box center [367, 147] width 62 height 30
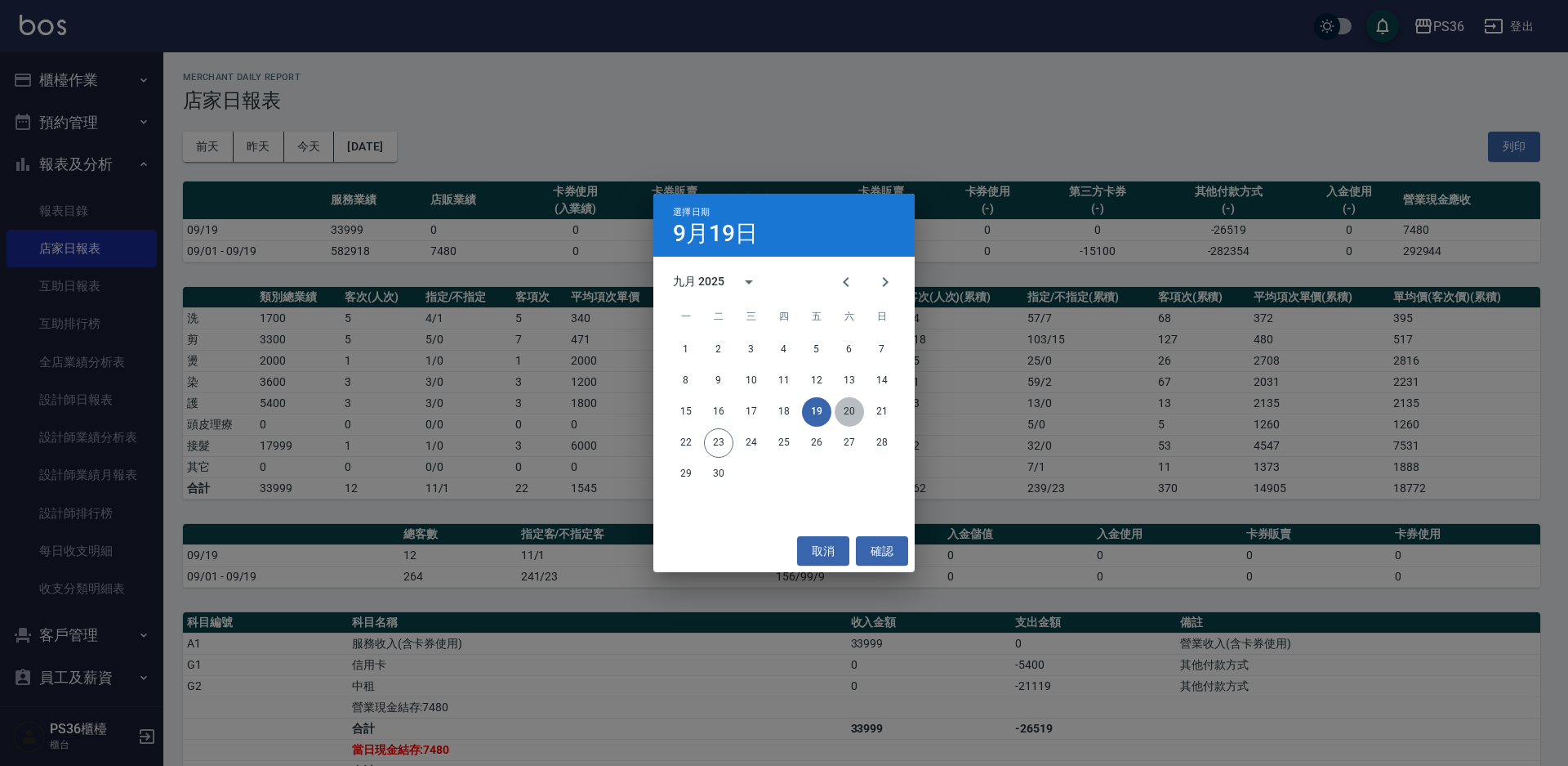
click at [853, 415] on button "20" at bounding box center [849, 412] width 29 height 29
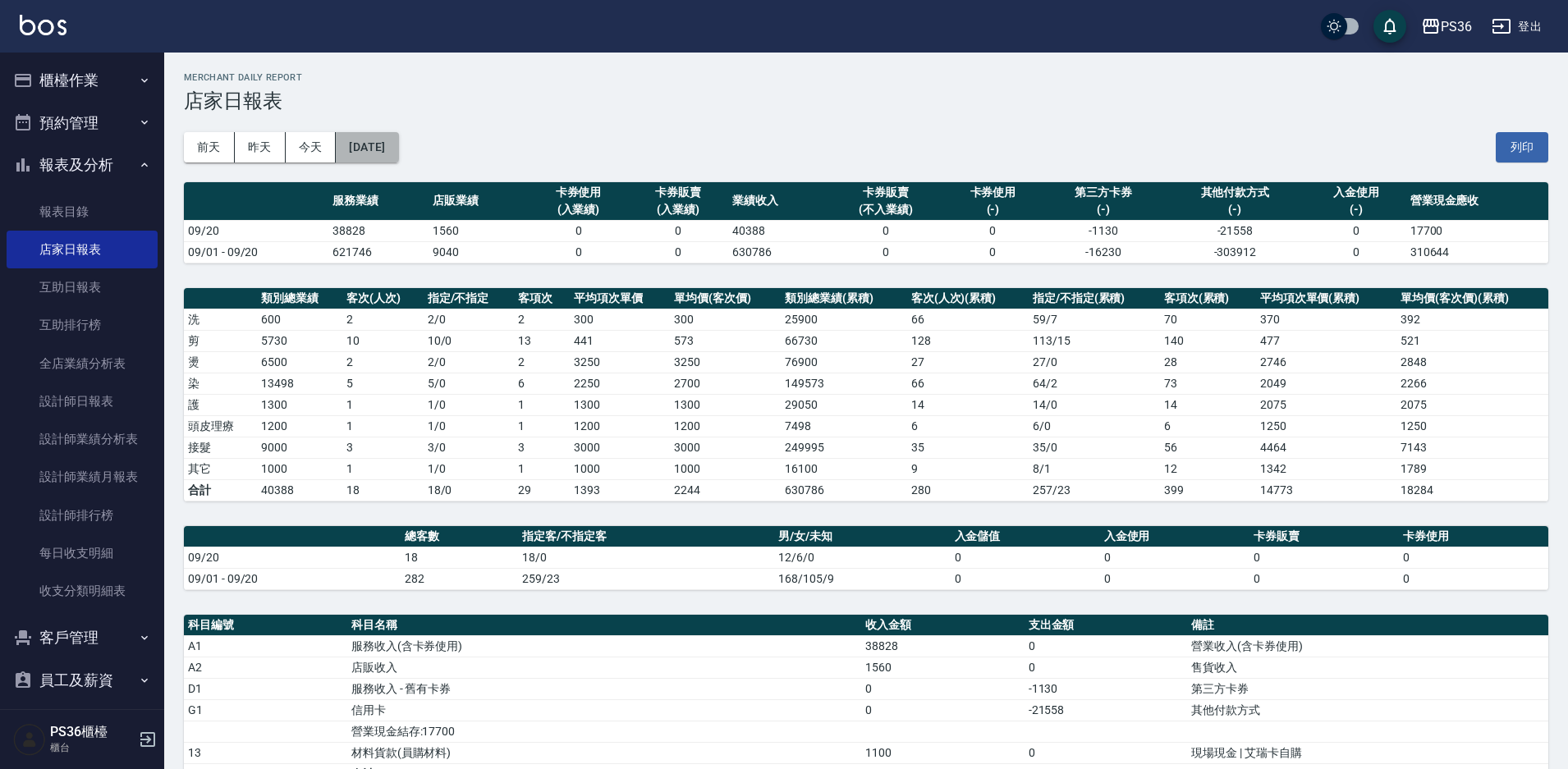
click at [398, 158] on button "[DATE]" at bounding box center [367, 147] width 62 height 30
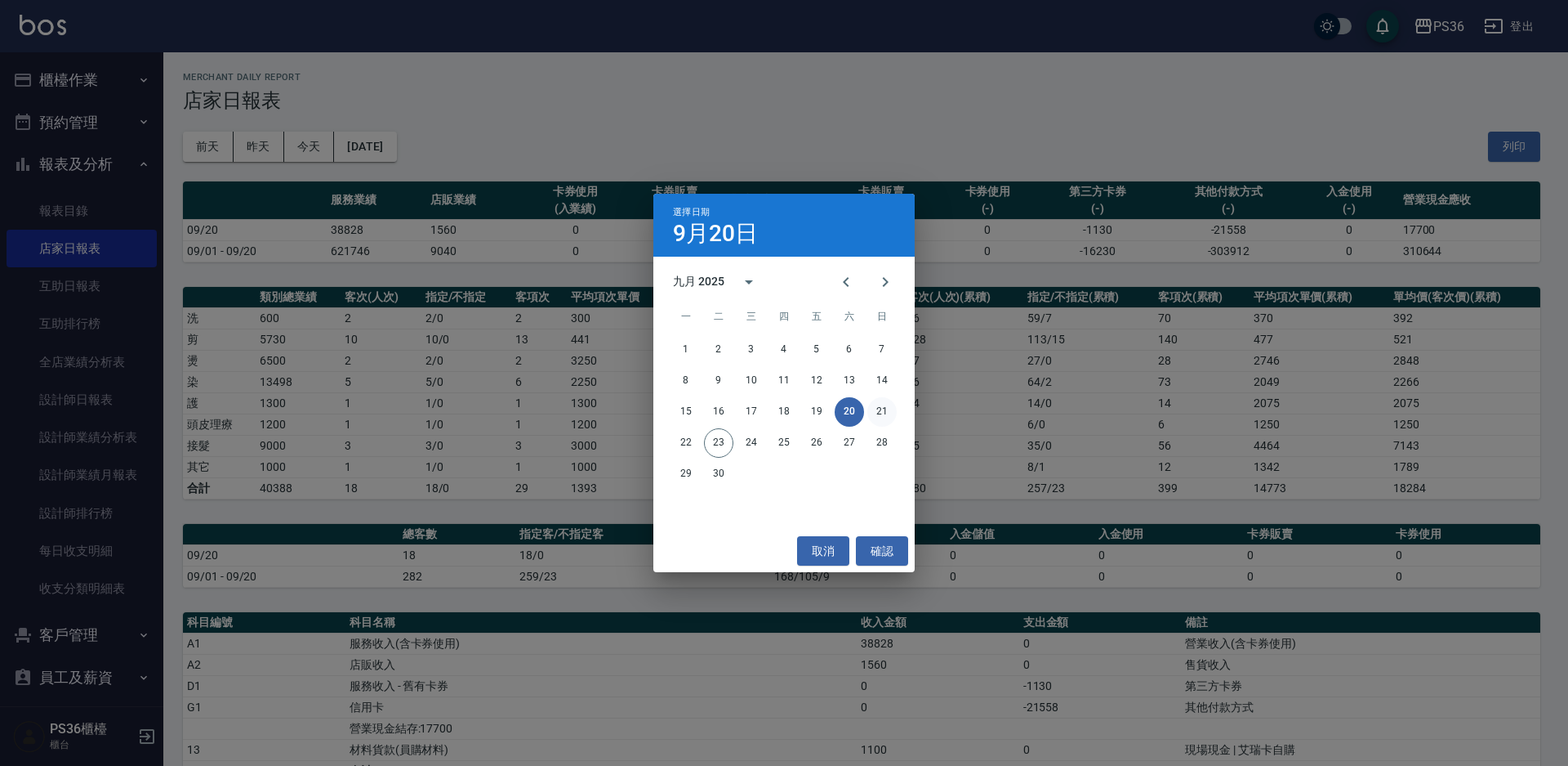
click at [883, 407] on button "21" at bounding box center [882, 412] width 29 height 29
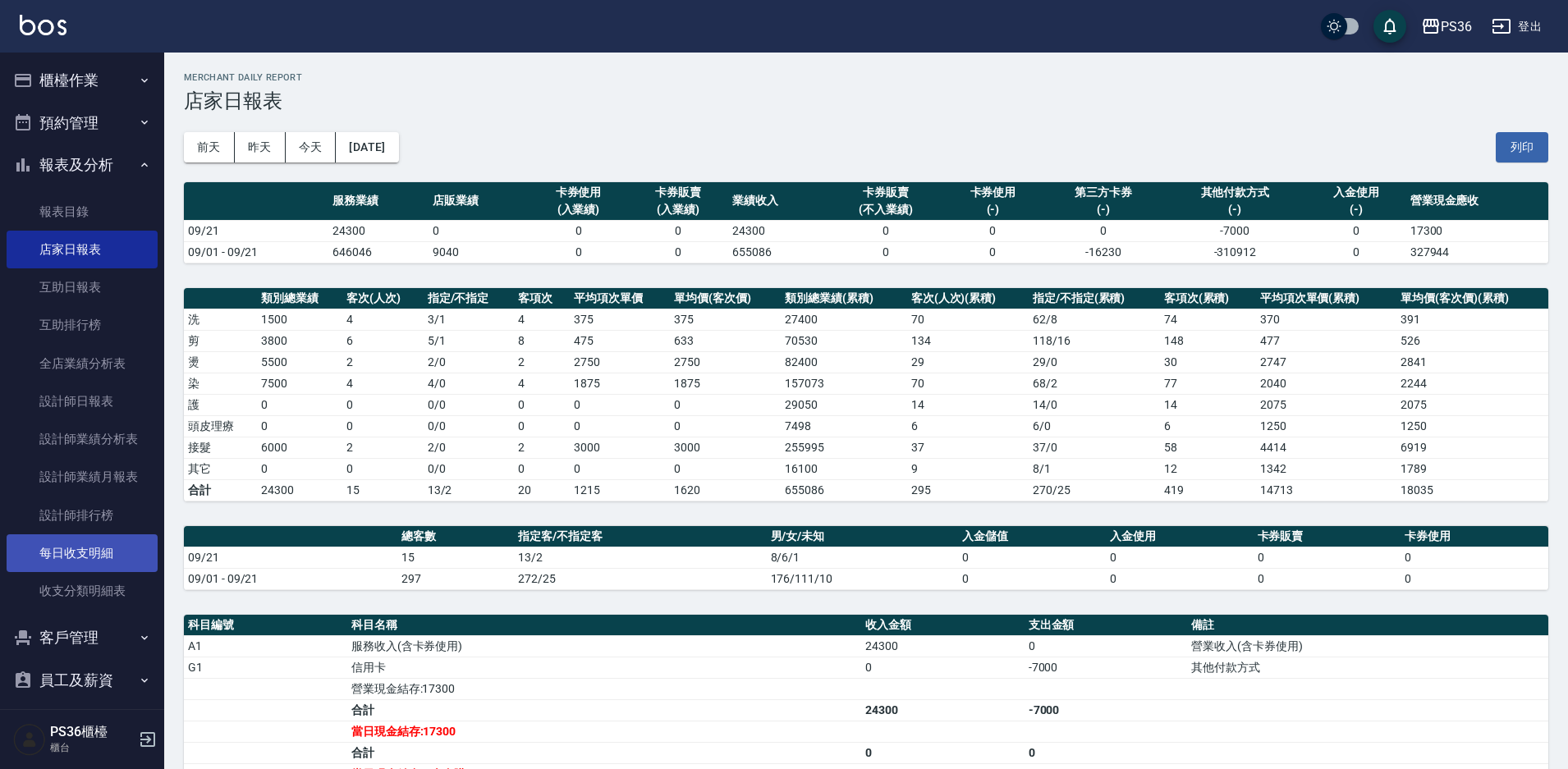
click at [58, 550] on link "每日收支明細" at bounding box center [81, 553] width 151 height 38
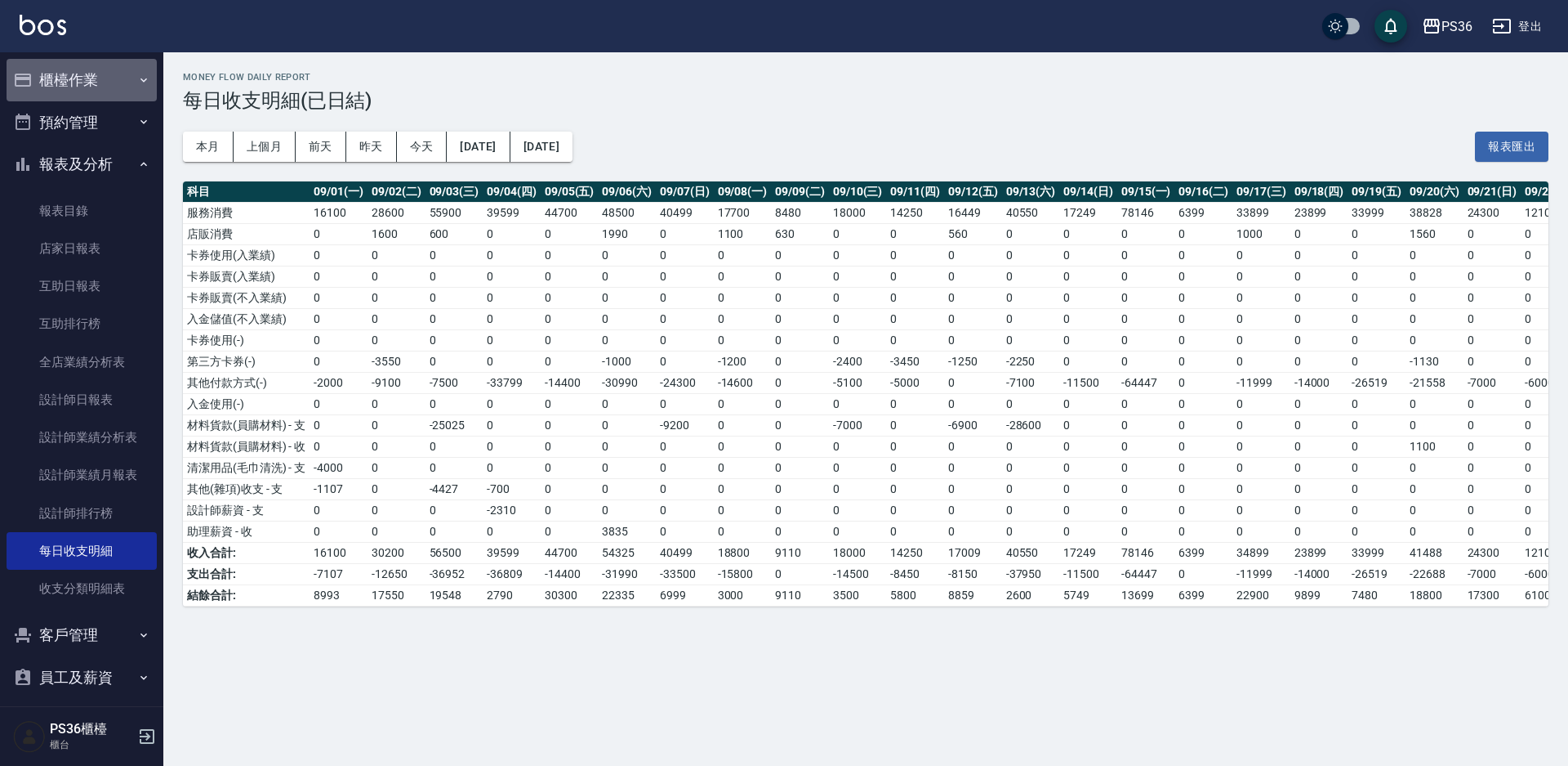
click at [100, 76] on button "櫃檯作業" at bounding box center [81, 80] width 151 height 42
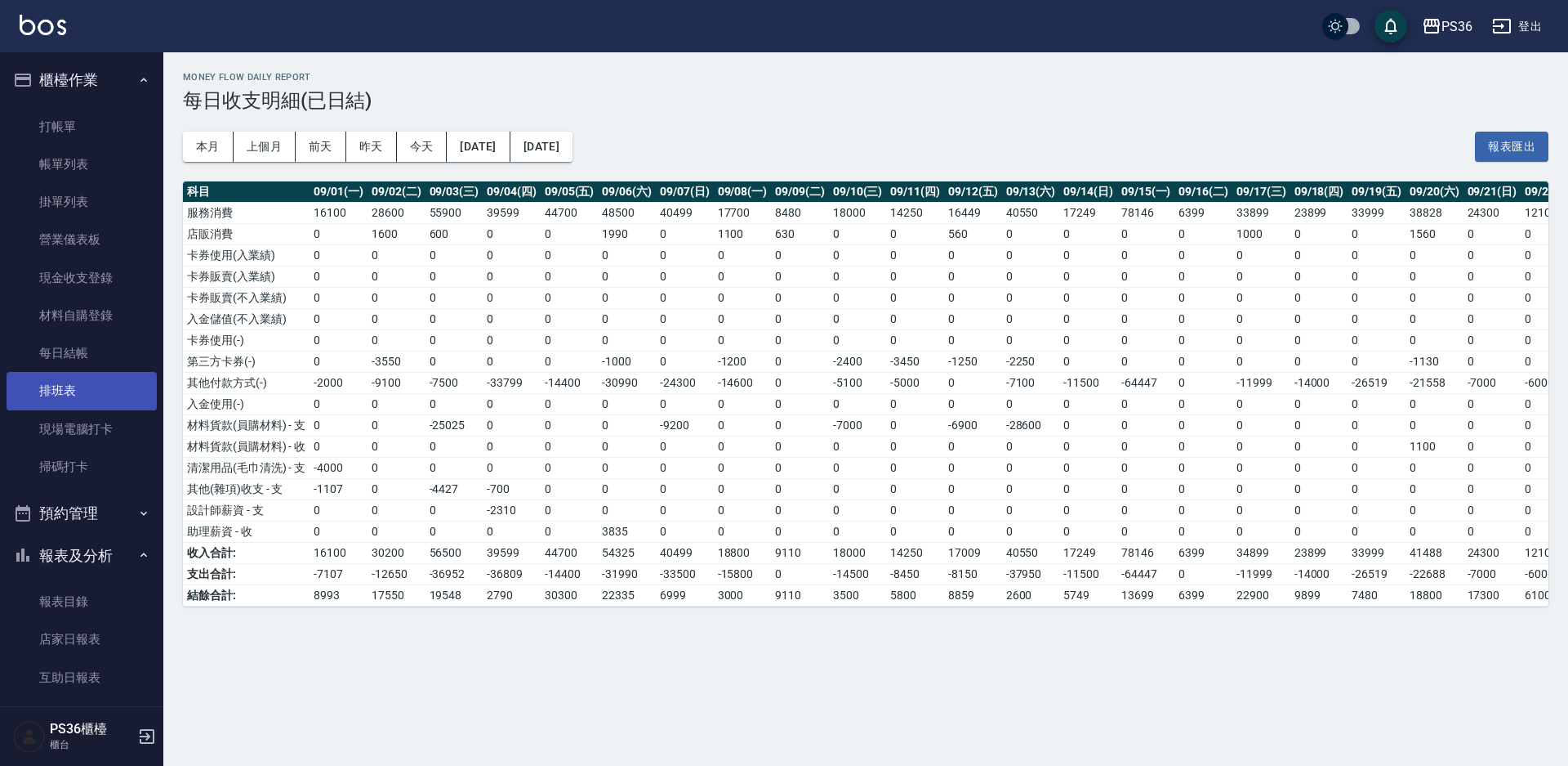
click at [67, 405] on link "排班表" at bounding box center [81, 390] width 151 height 38
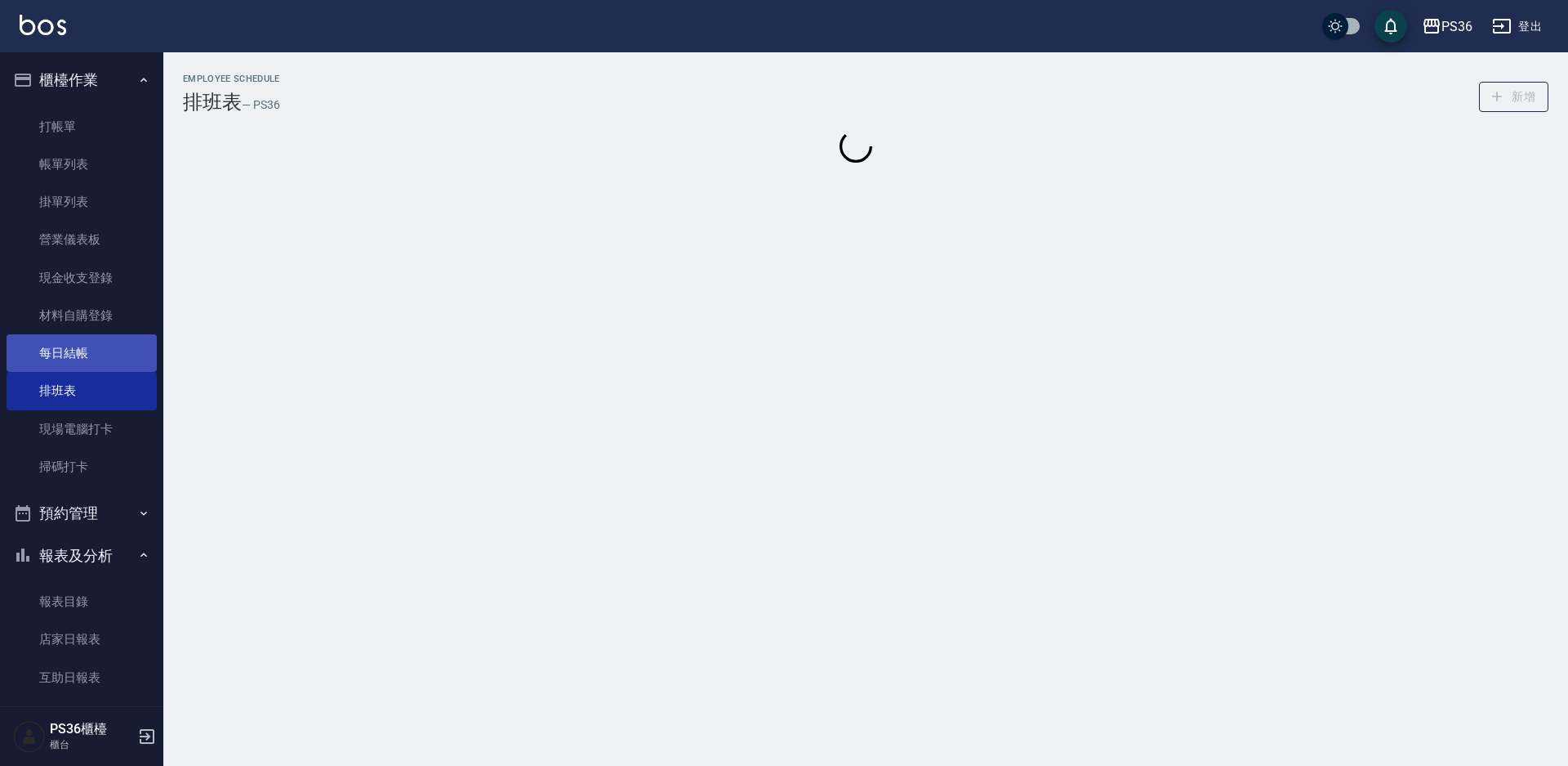
click at [73, 364] on link "每日結帳" at bounding box center [81, 353] width 151 height 38
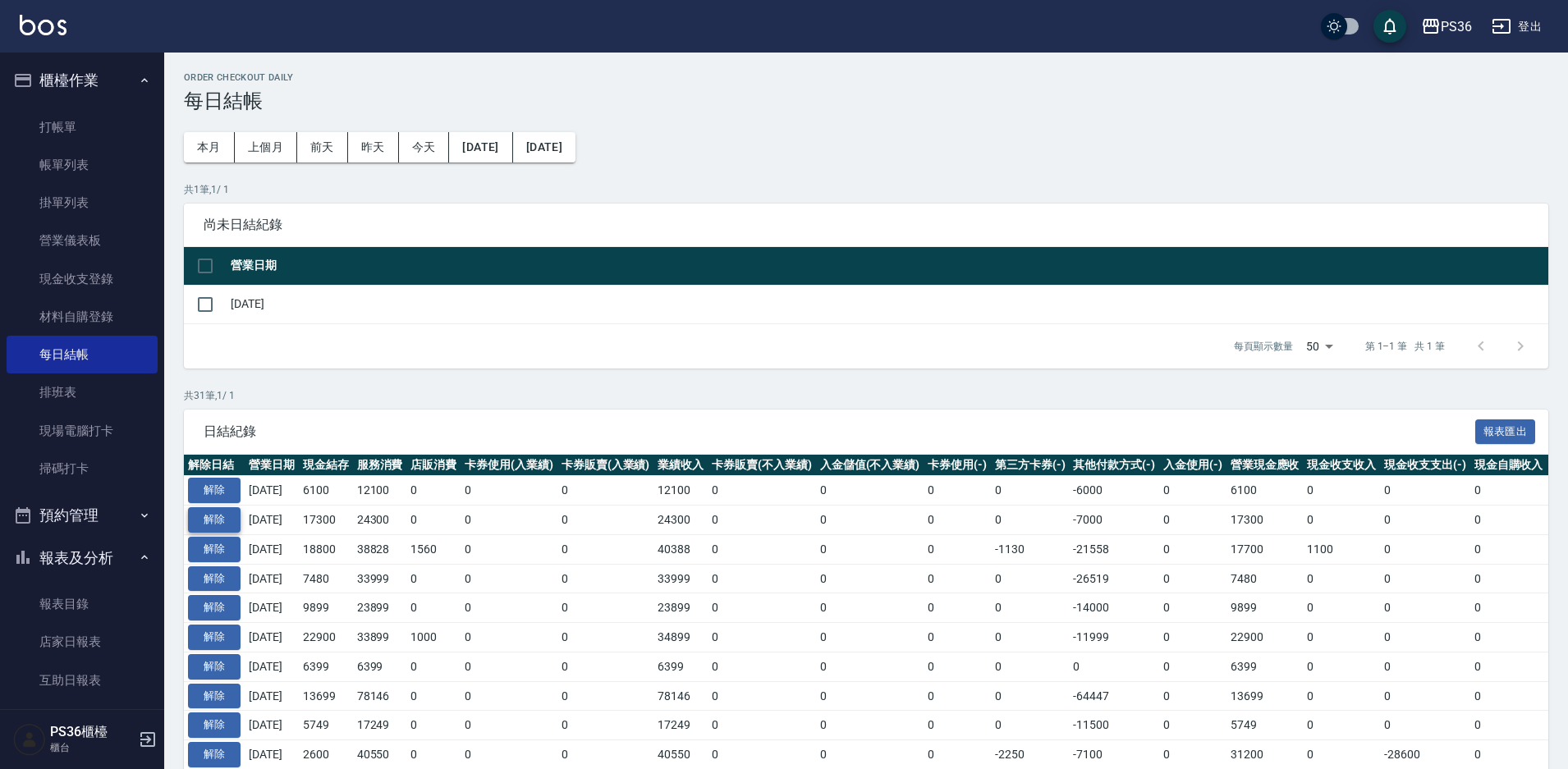
click at [217, 521] on button "解除" at bounding box center [213, 519] width 52 height 26
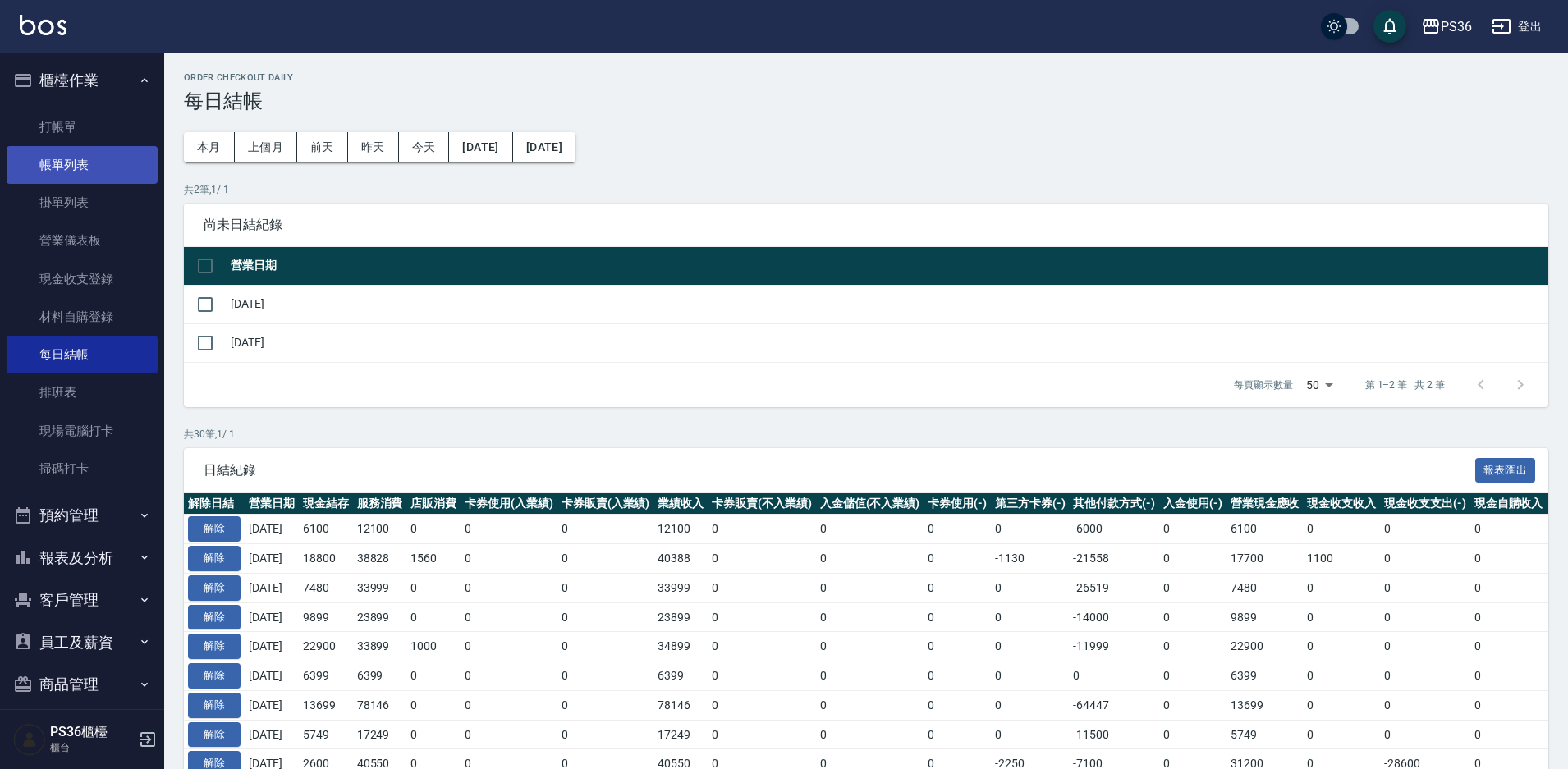
click at [76, 156] on link "帳單列表" at bounding box center [81, 165] width 151 height 38
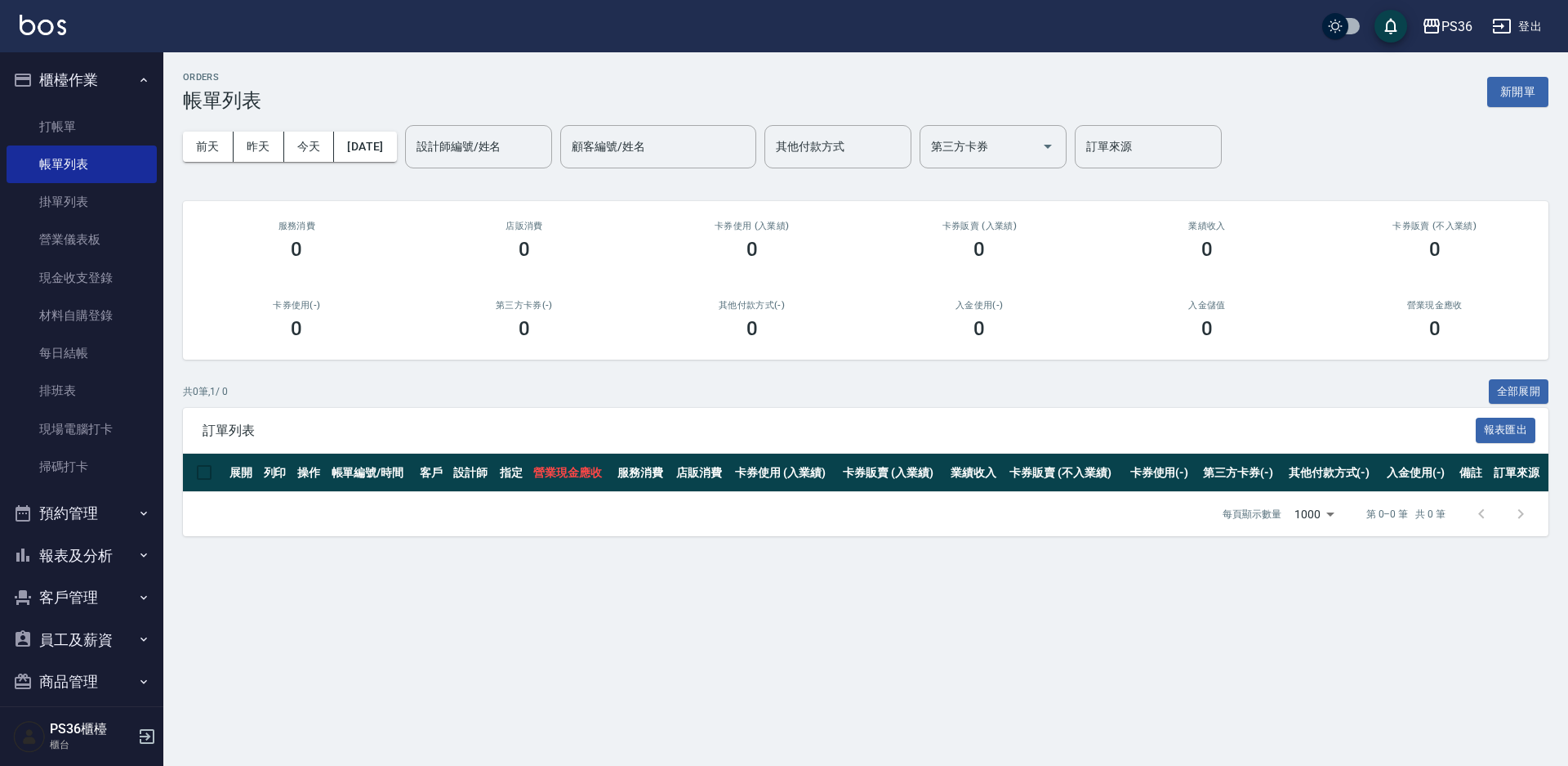
click at [380, 125] on div "[DATE] [DATE] [DATE] [DATE] 設計師編號/姓名 設計師編號/姓名 顧客編號/姓名 顧客編號/姓名 其他付款方式 其他付款方式 第三方…" at bounding box center [866, 146] width 1365 height 70
click at [385, 140] on button "[DATE]" at bounding box center [365, 146] width 62 height 30
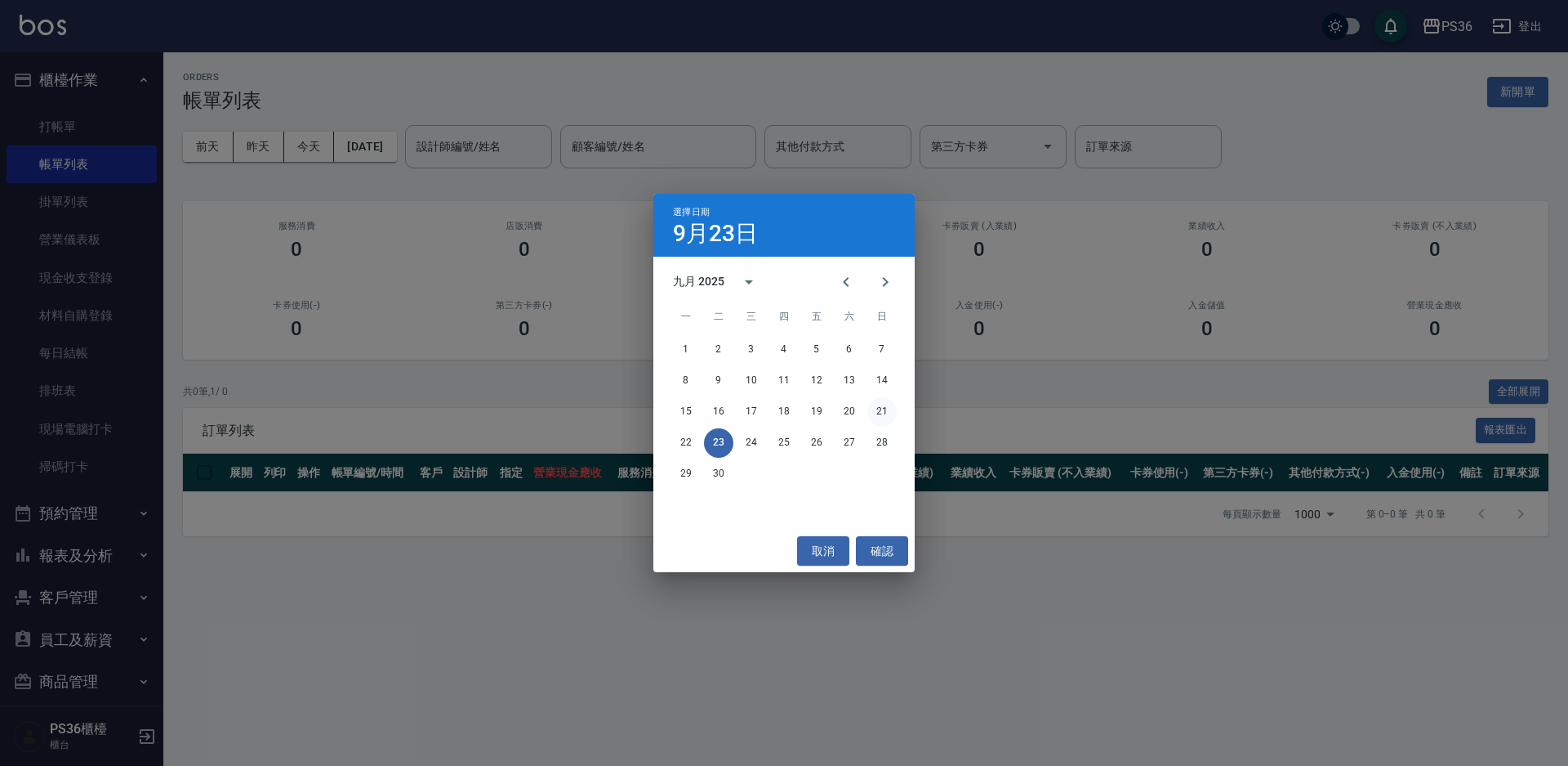
click at [888, 414] on button "21" at bounding box center [882, 412] width 29 height 29
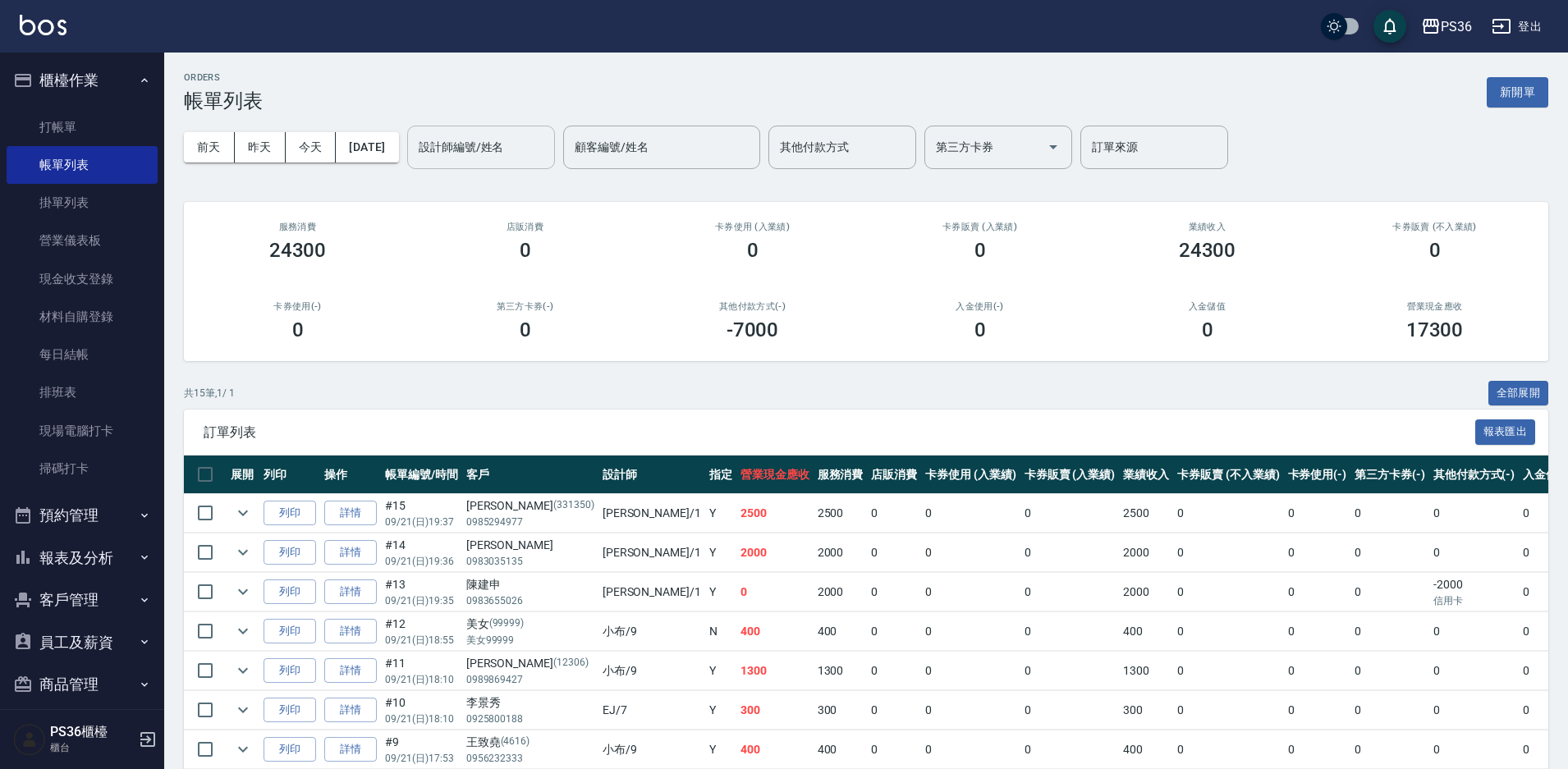
click at [464, 131] on div "設計師編號/姓名" at bounding box center [481, 147] width 148 height 43
type input "小樂-0"
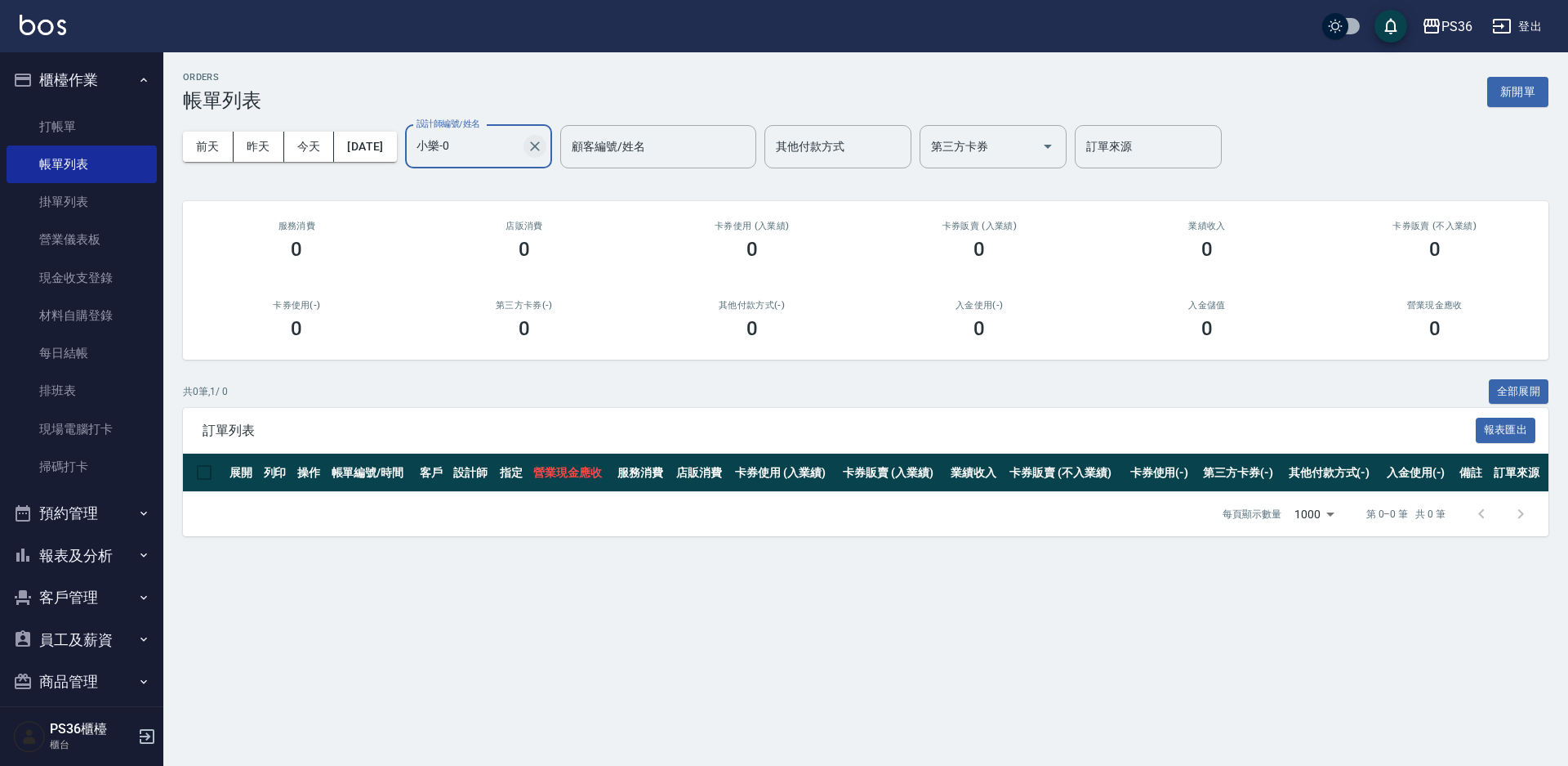
click at [544, 148] on icon "Clear" at bounding box center [535, 146] width 17 height 17
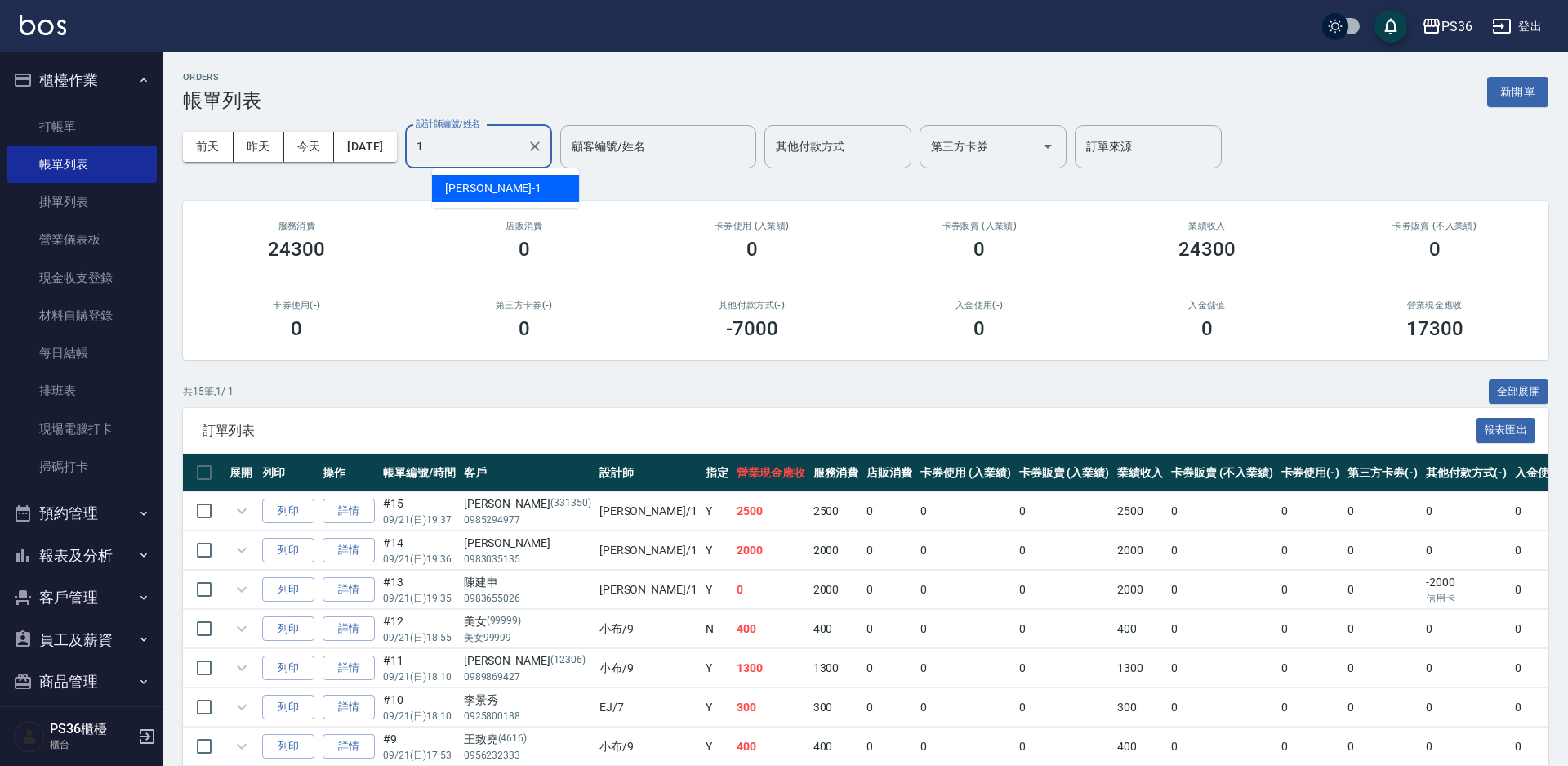
type input "[PERSON_NAME]-1"
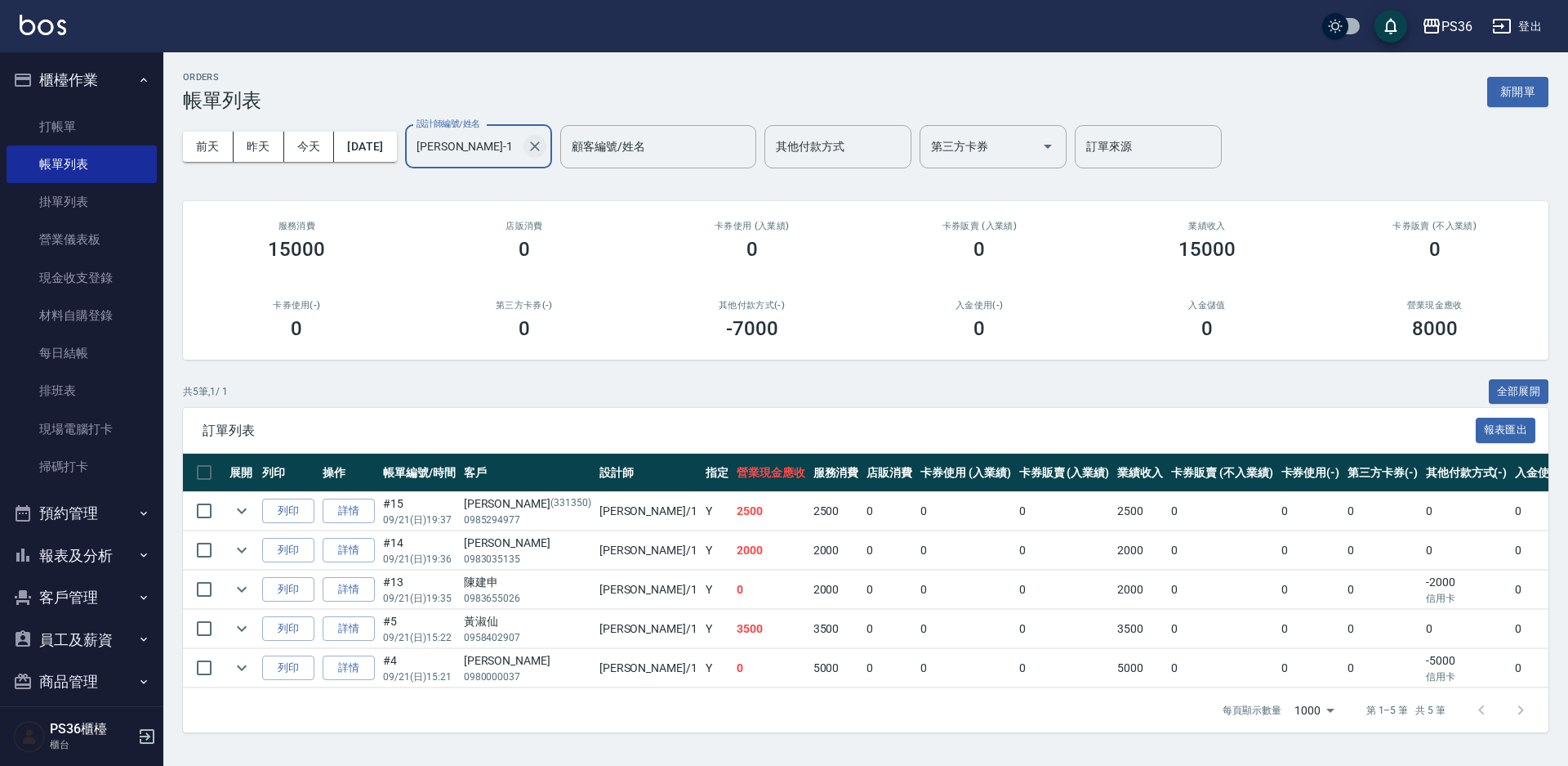
click at [544, 149] on icon "Clear" at bounding box center [535, 146] width 17 height 17
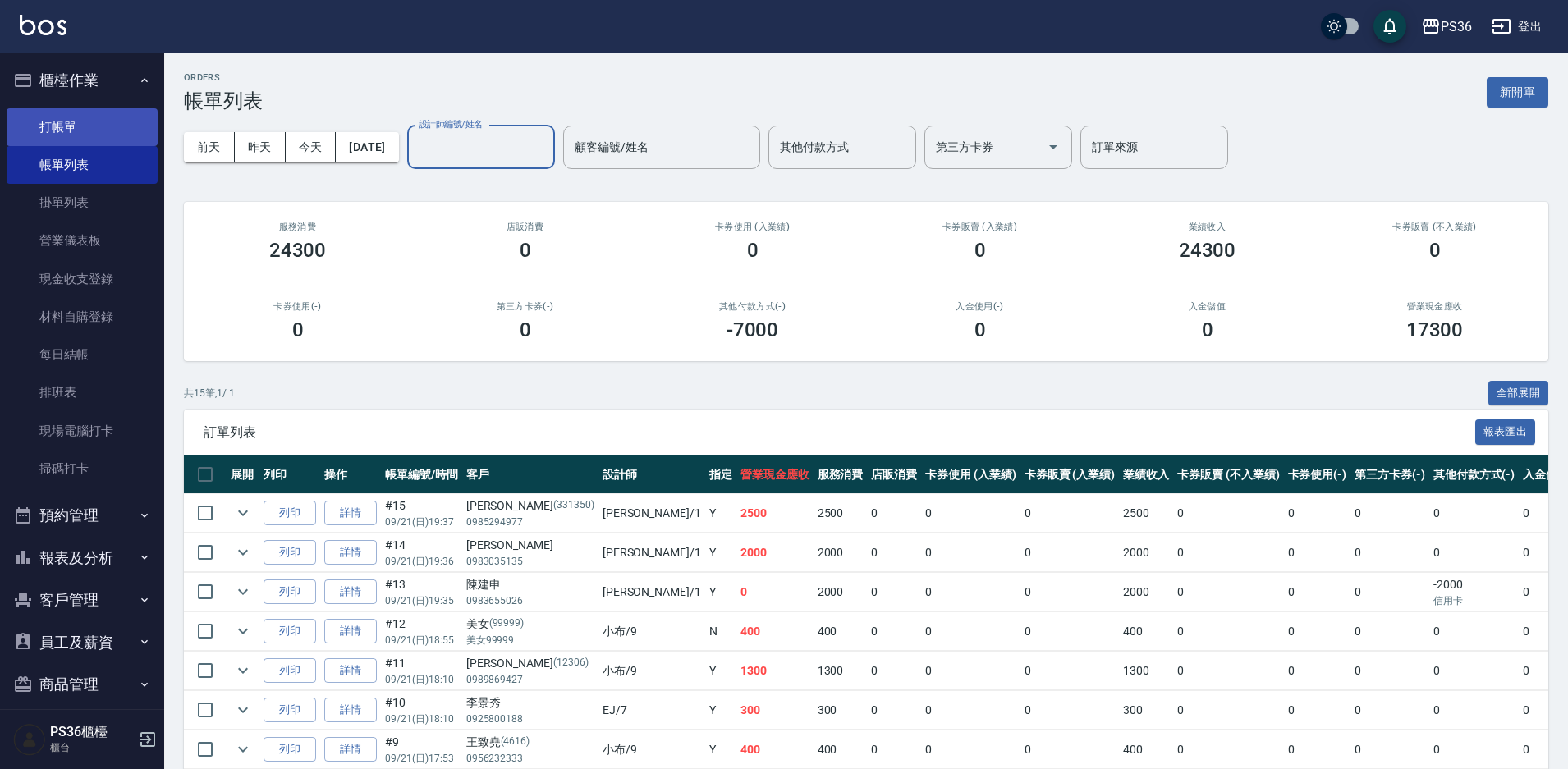
click at [55, 140] on link "打帳單" at bounding box center [81, 127] width 151 height 38
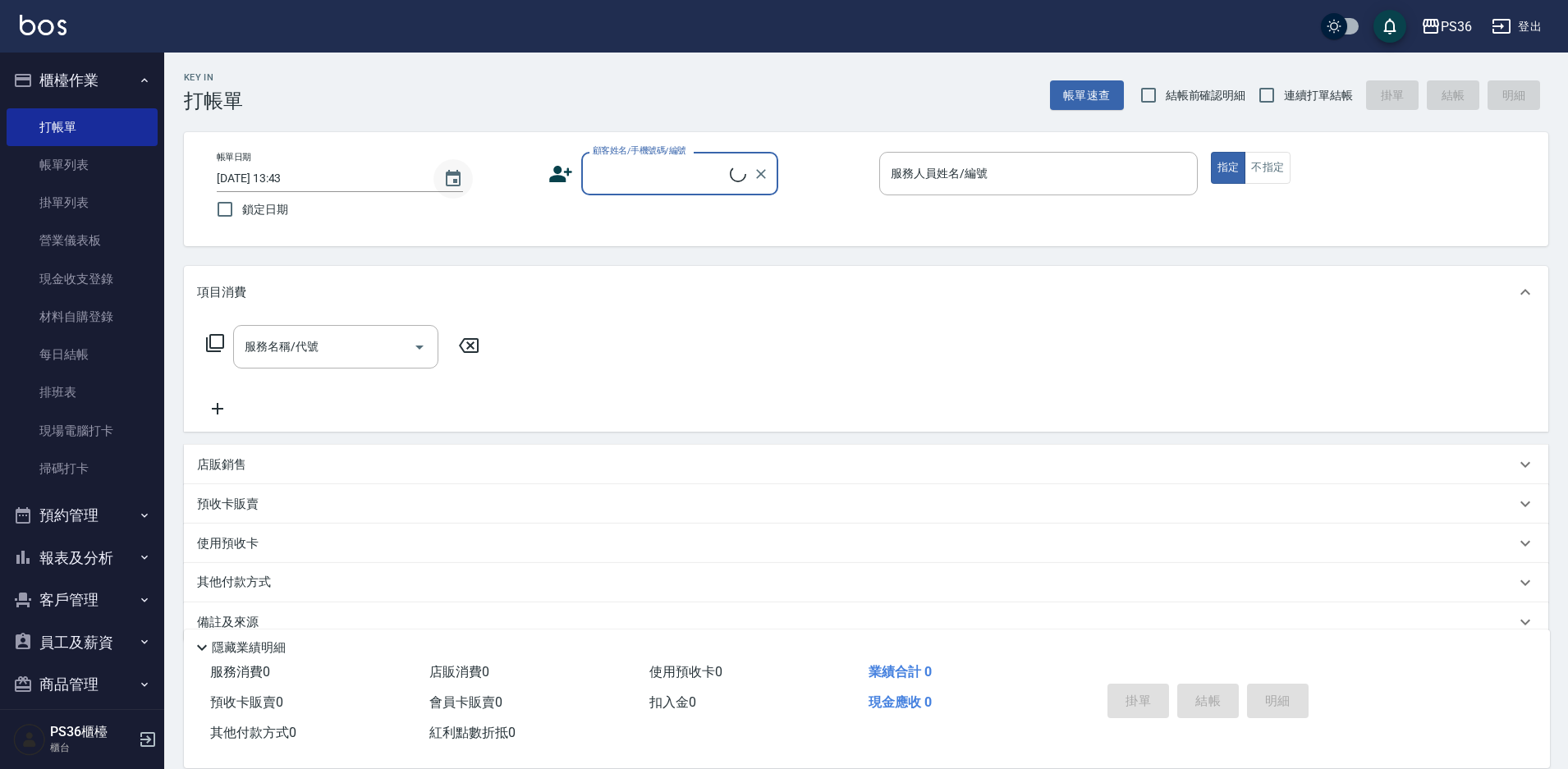
click at [452, 170] on icon "Choose date, selected date is 2025-09-23" at bounding box center [453, 179] width 19 height 19
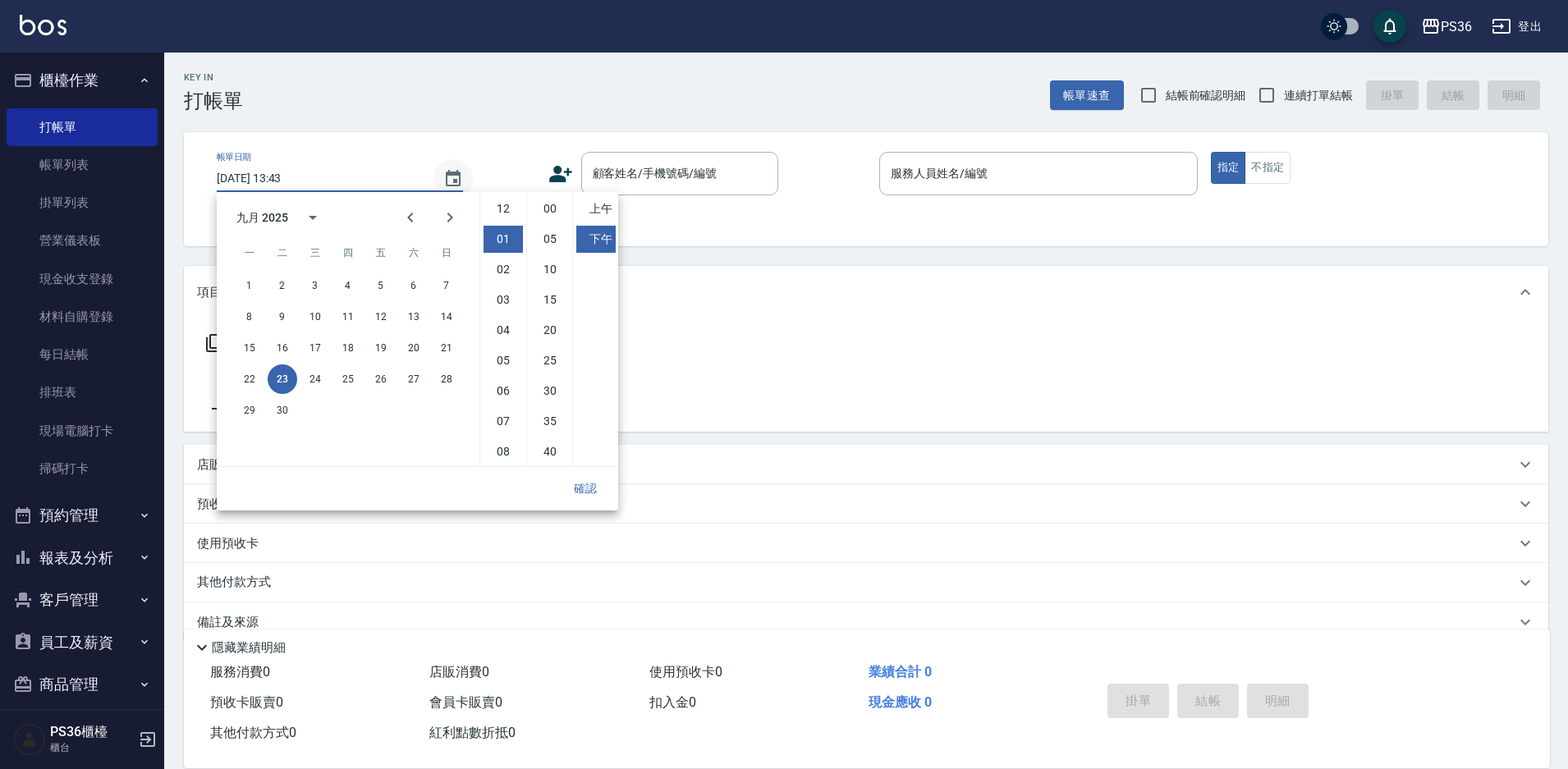
scroll to position [30, 0]
click at [444, 353] on button "21" at bounding box center [446, 347] width 29 height 29
click at [499, 301] on li "04" at bounding box center [503, 300] width 40 height 27
click at [544, 306] on li "15" at bounding box center [550, 300] width 40 height 27
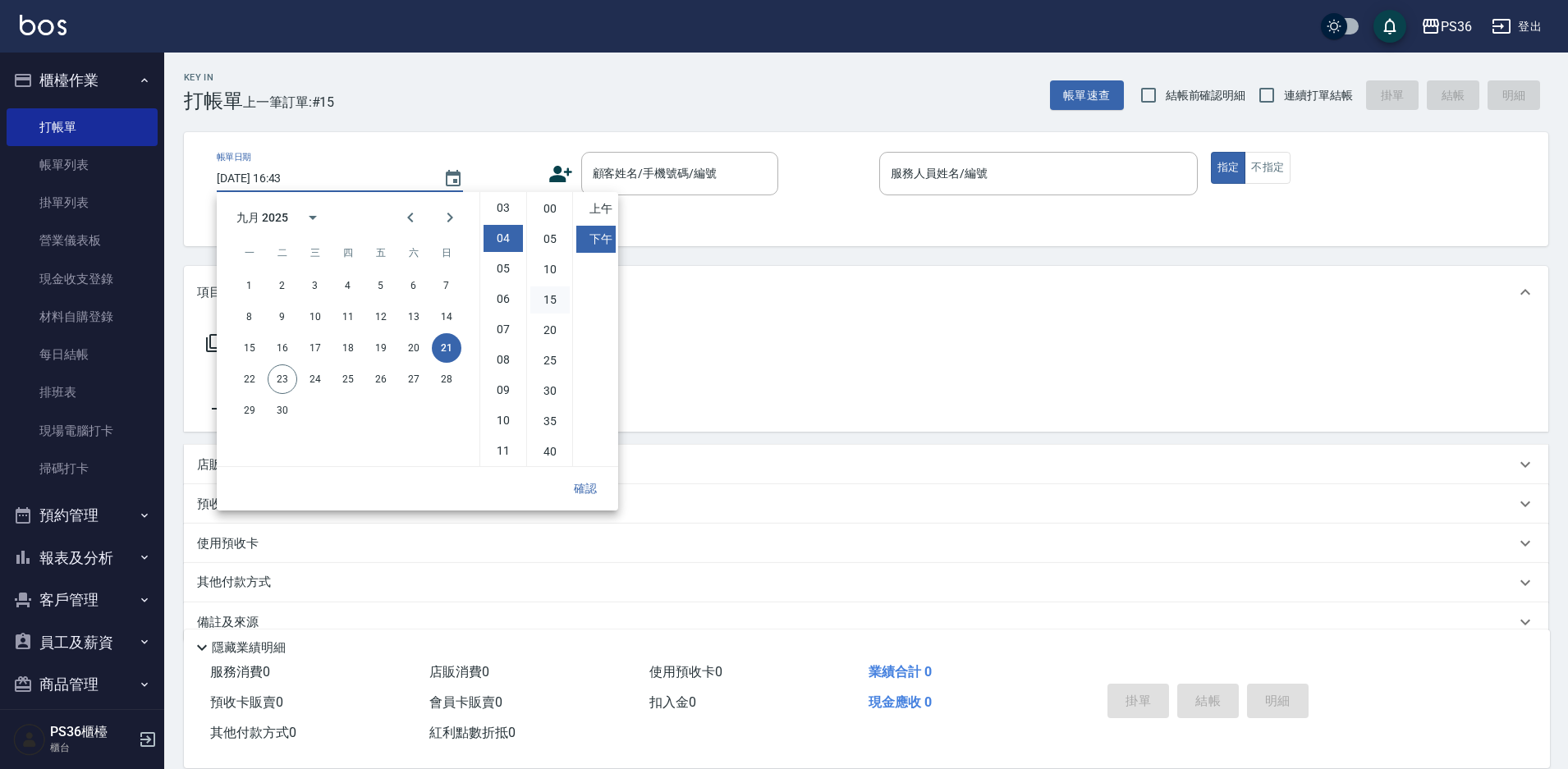
type input "[DATE] 16:15"
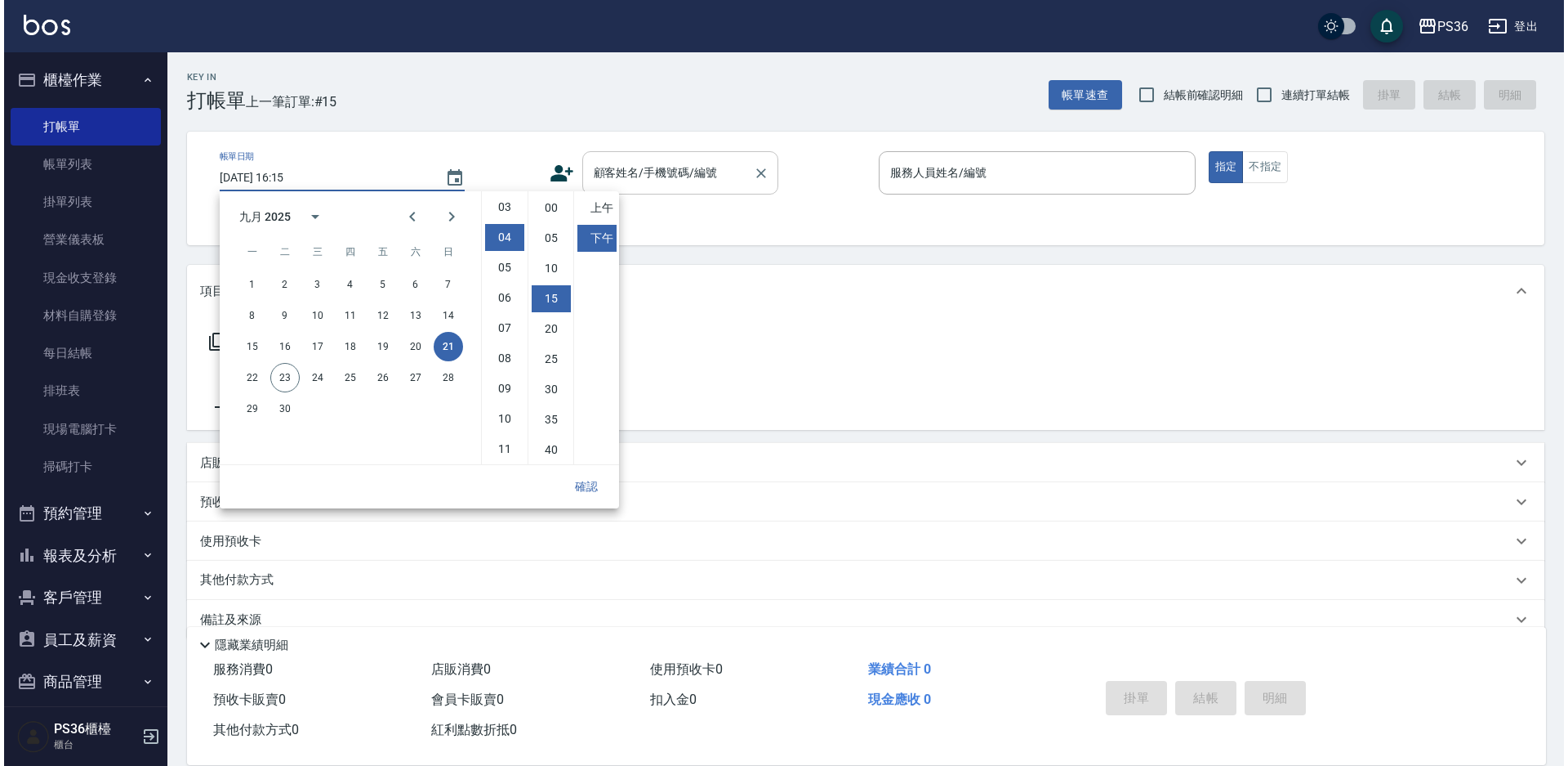
scroll to position [91, 0]
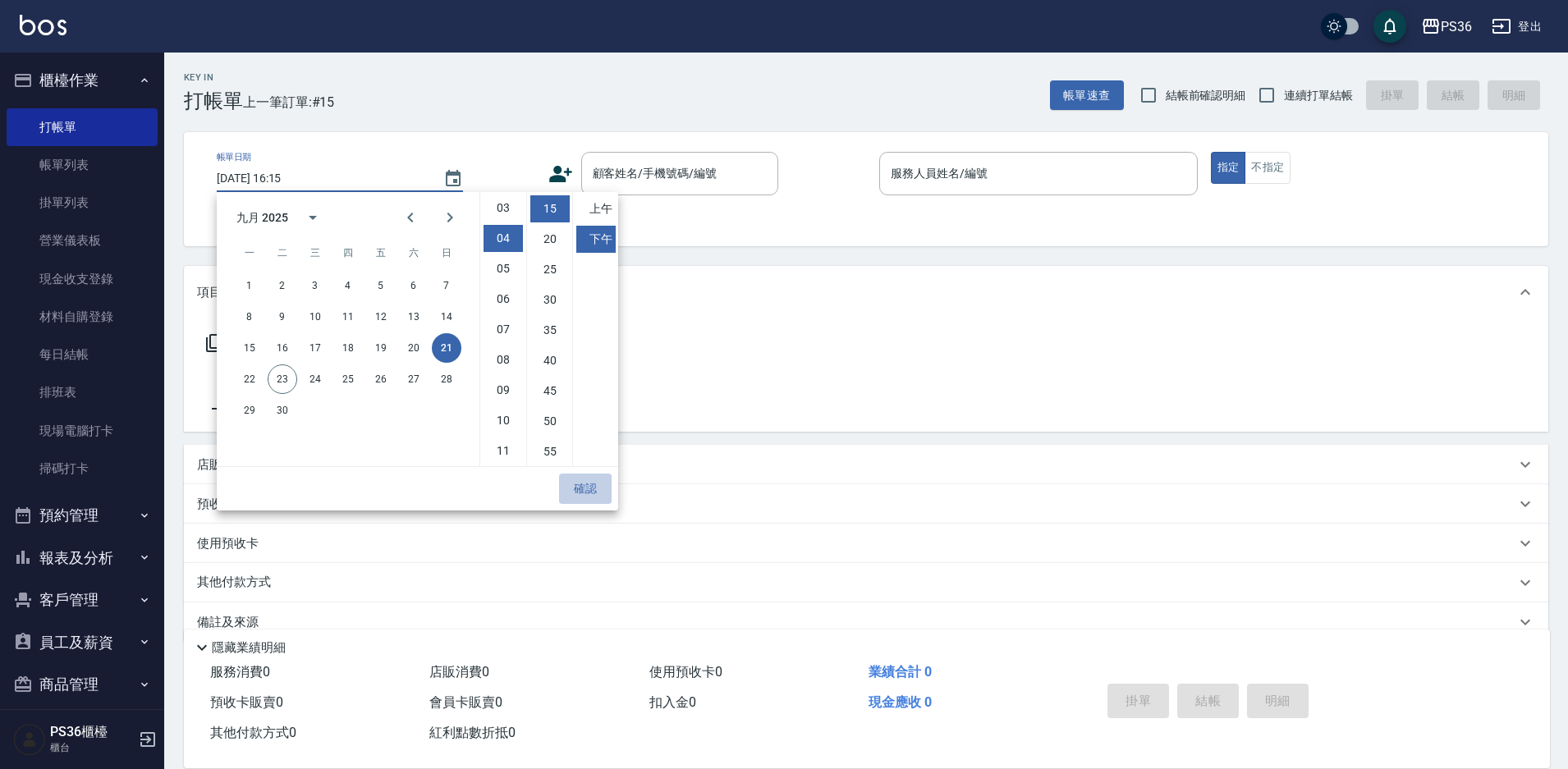
click at [593, 495] on button "確認" at bounding box center [585, 488] width 52 height 30
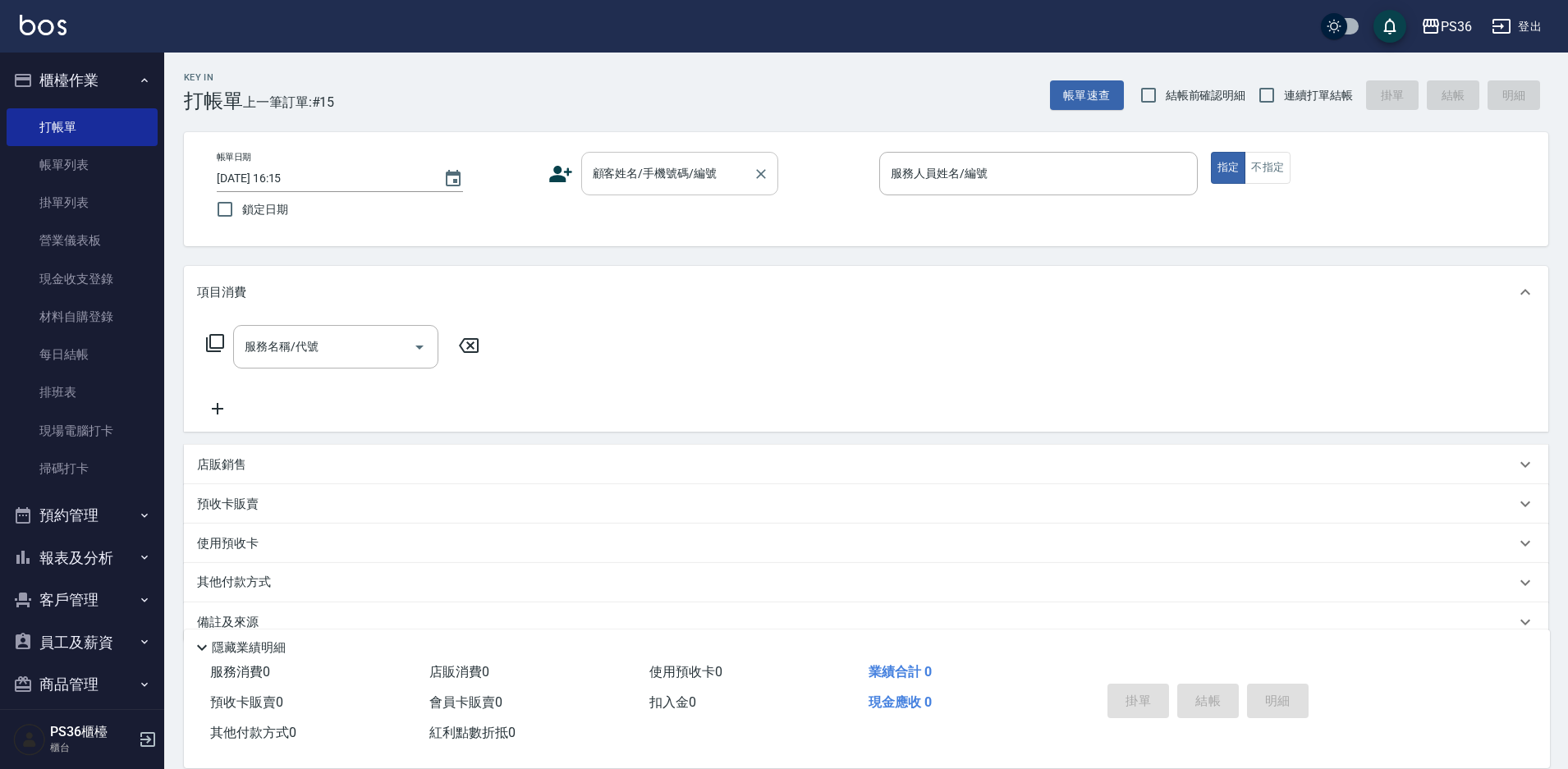
click at [665, 177] on input "顧客姓名/手機號碼/編號" at bounding box center [668, 173] width 158 height 28
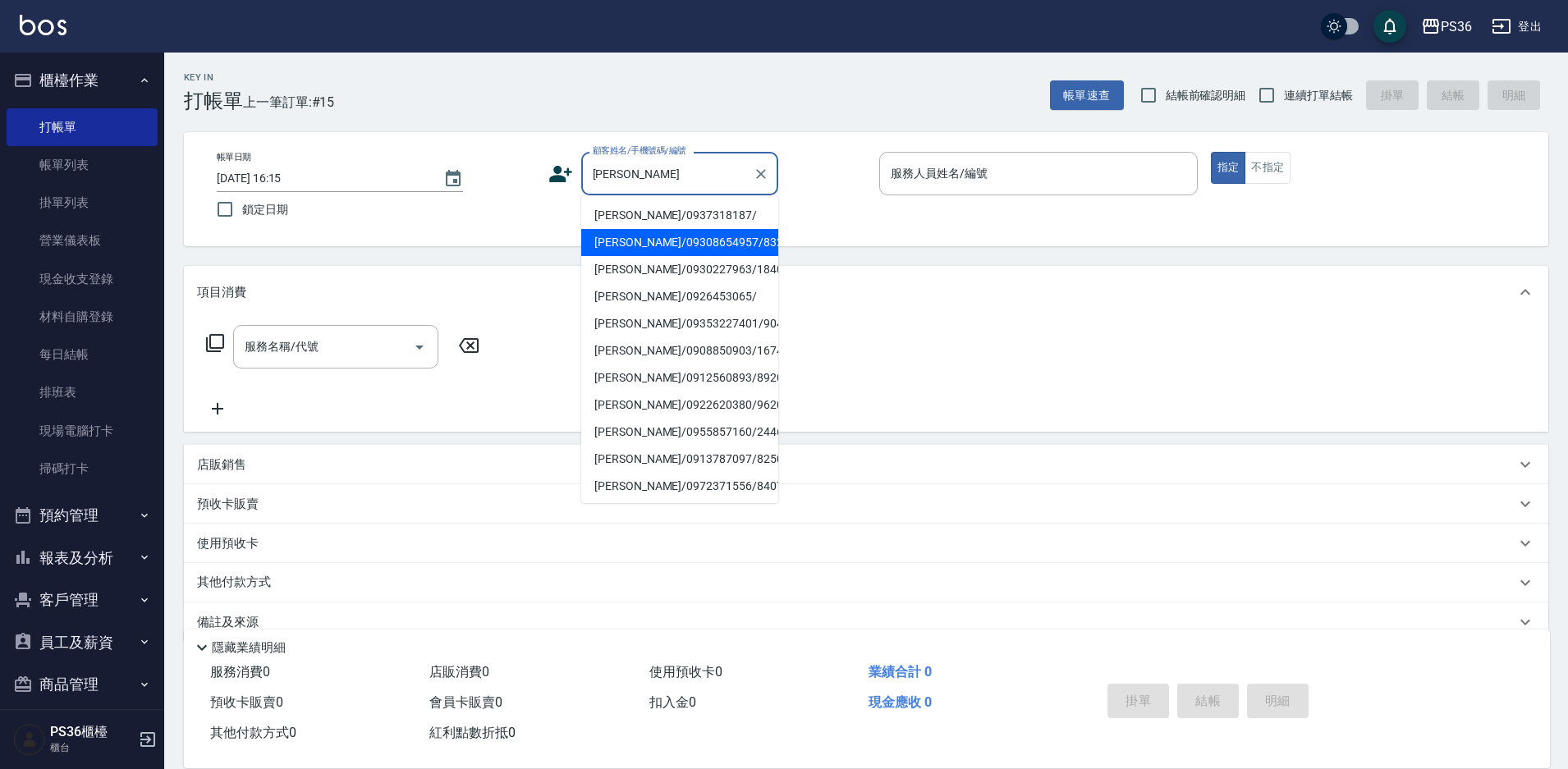
click at [650, 250] on li "[PERSON_NAME]/09308654957/832406" at bounding box center [680, 242] width 197 height 27
type input "[PERSON_NAME]/09308654957/832406"
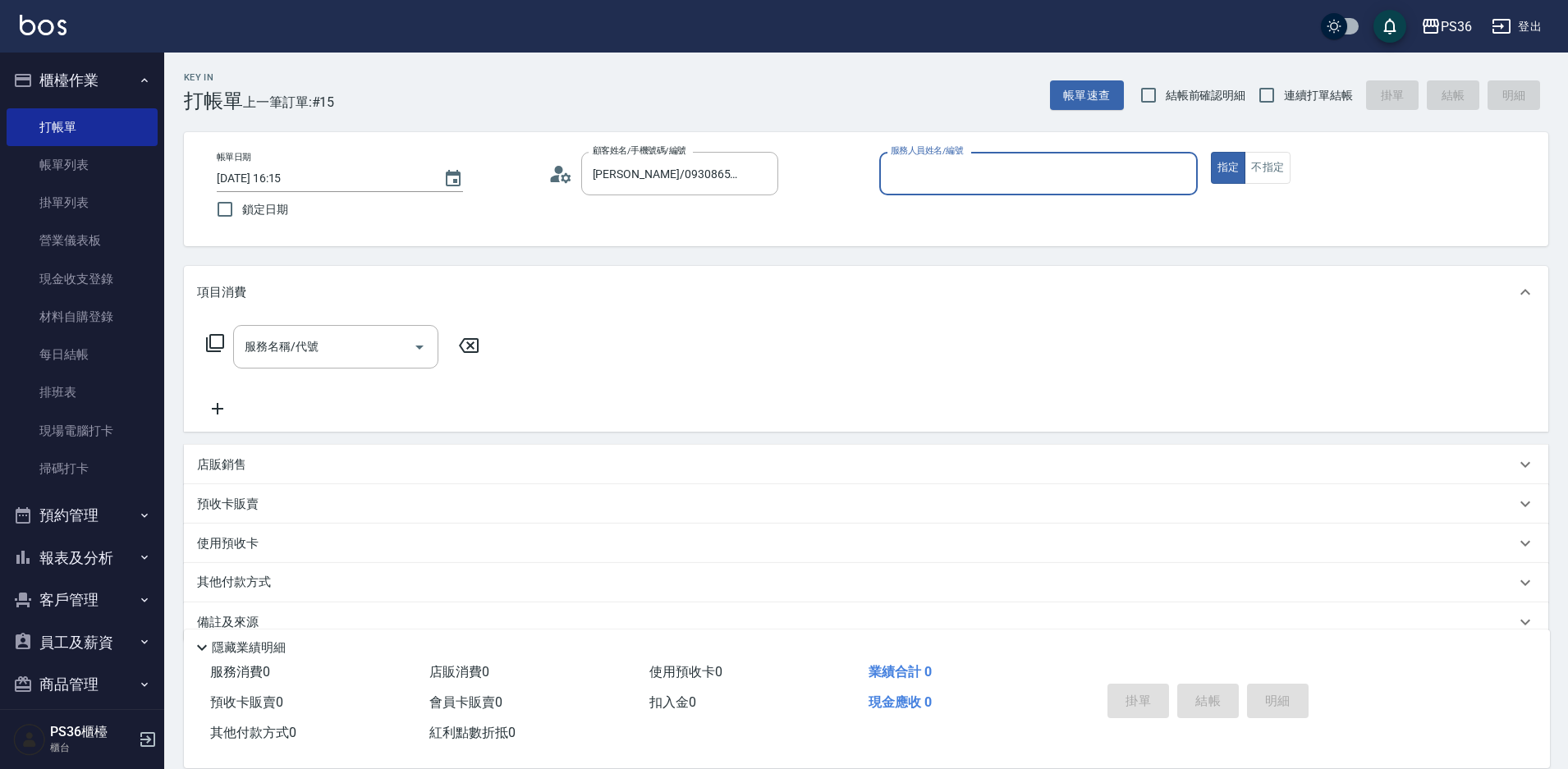
type input "[PERSON_NAME]-1"
click at [205, 342] on div "服務名稱/代號 服務名稱/代號" at bounding box center [344, 346] width 292 height 43
click at [210, 341] on icon at bounding box center [215, 342] width 18 height 18
